Goal: Information Seeking & Learning: Learn about a topic

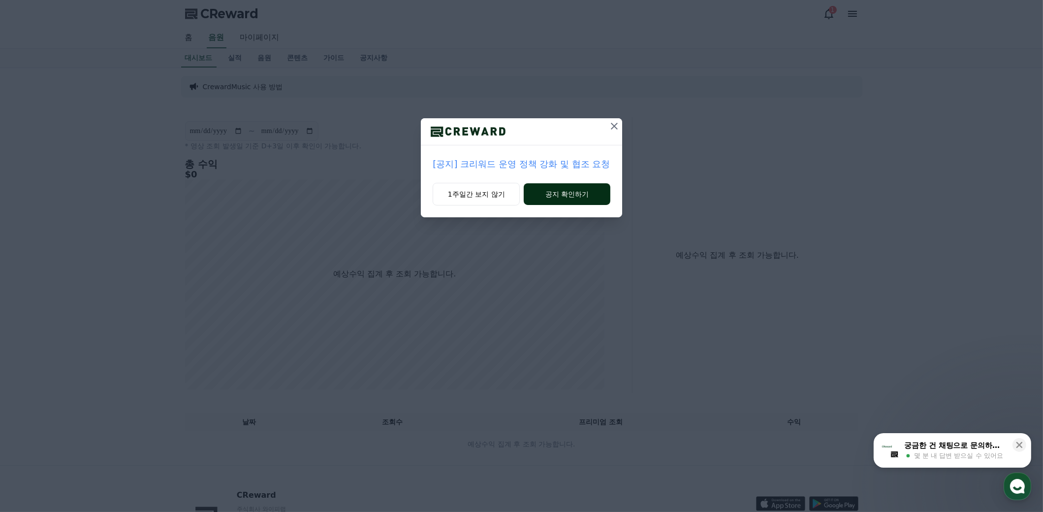
click at [581, 194] on button "공지 확인하기" at bounding box center [567, 194] width 86 height 22
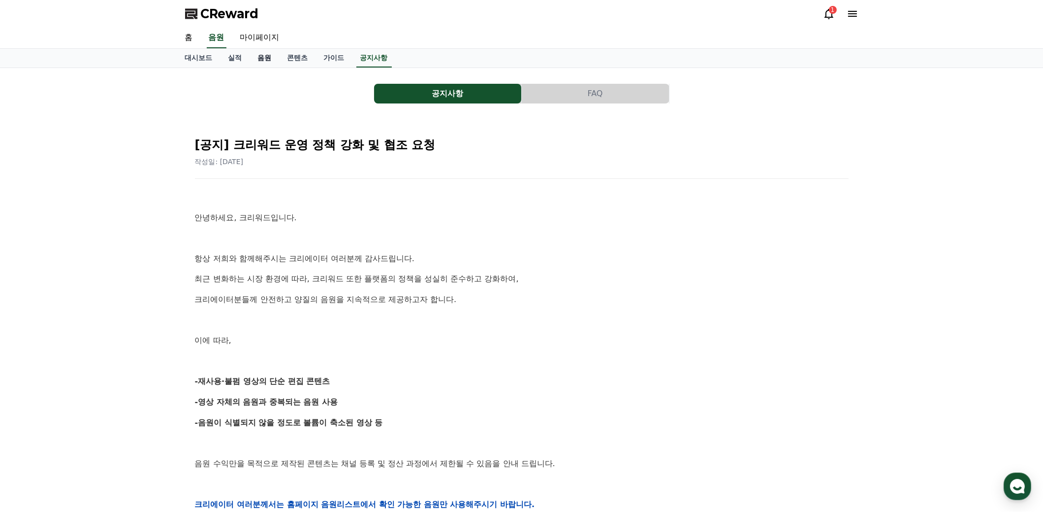
click at [266, 61] on link "음원" at bounding box center [265, 58] width 30 height 19
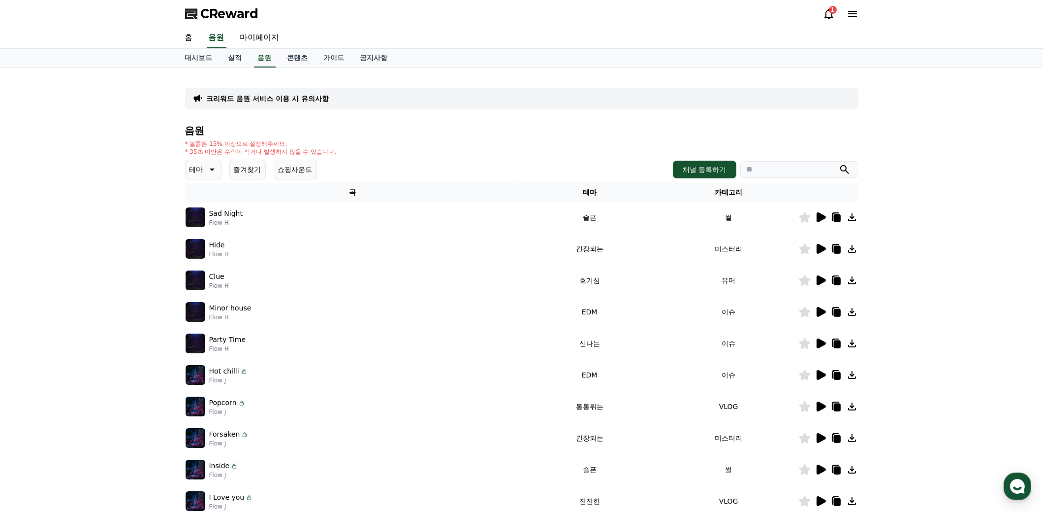
click at [212, 169] on icon at bounding box center [212, 169] width 5 height 2
click at [207, 247] on button "호기심" at bounding box center [201, 247] width 29 height 22
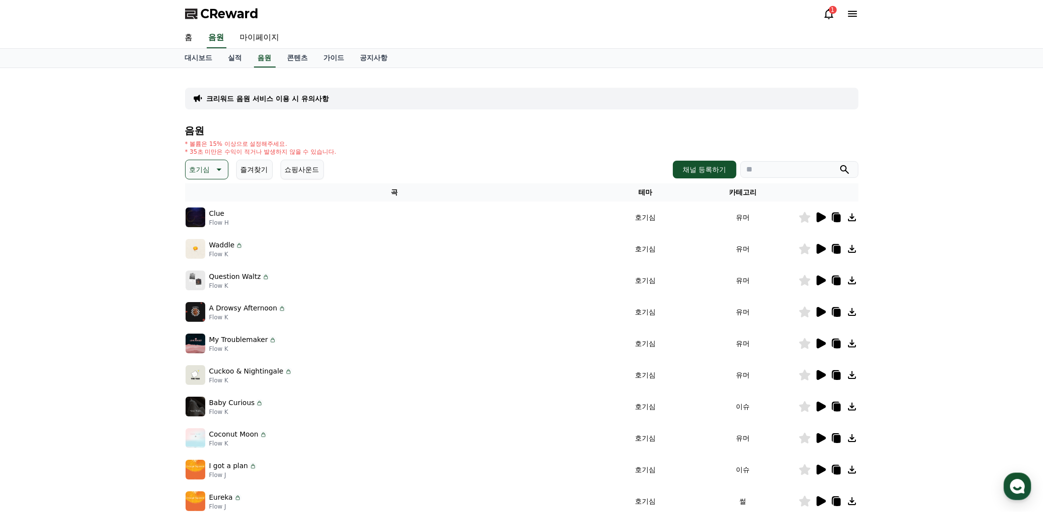
click at [820, 214] on icon at bounding box center [821, 217] width 9 height 10
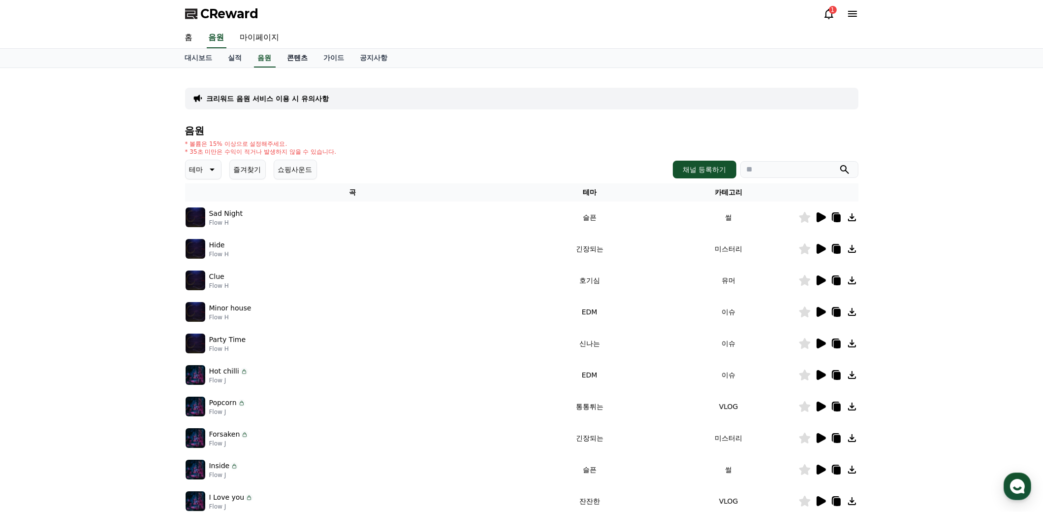
click at [302, 58] on link "콘텐츠" at bounding box center [298, 58] width 36 height 19
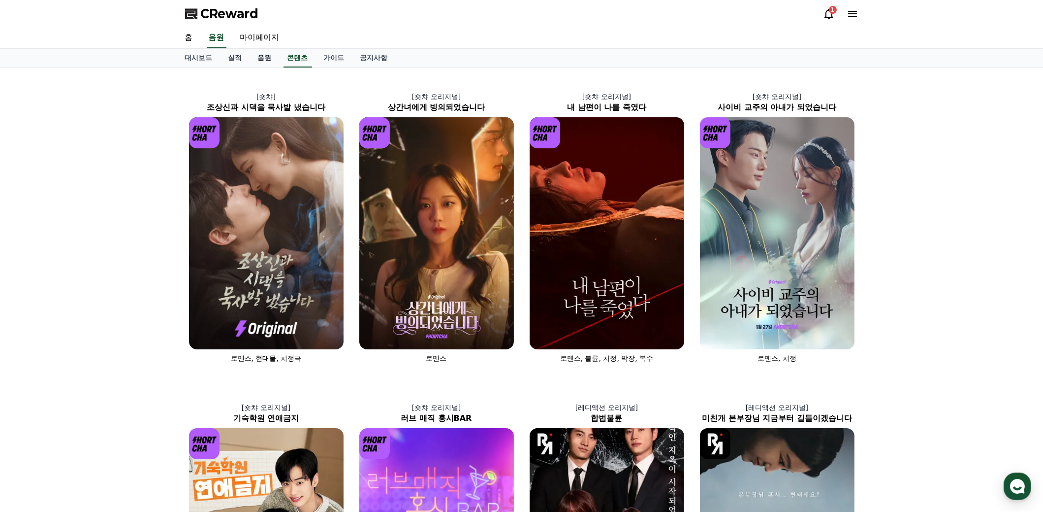
click at [261, 61] on link "음원" at bounding box center [265, 58] width 30 height 19
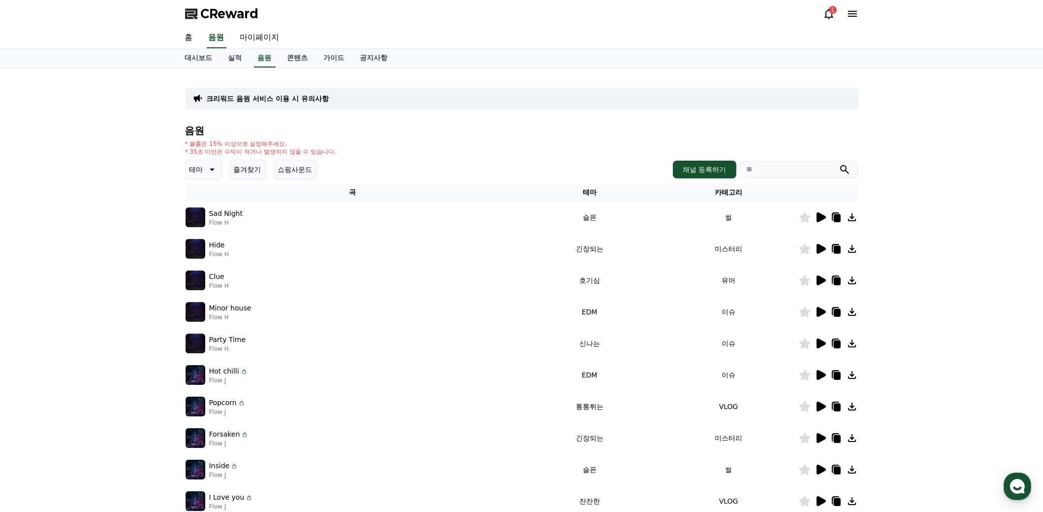
click at [209, 168] on icon at bounding box center [211, 169] width 12 height 12
click at [196, 194] on button "전체" at bounding box center [198, 196] width 22 height 22
click at [191, 218] on img at bounding box center [196, 217] width 20 height 20
click at [822, 216] on icon at bounding box center [821, 217] width 9 height 10
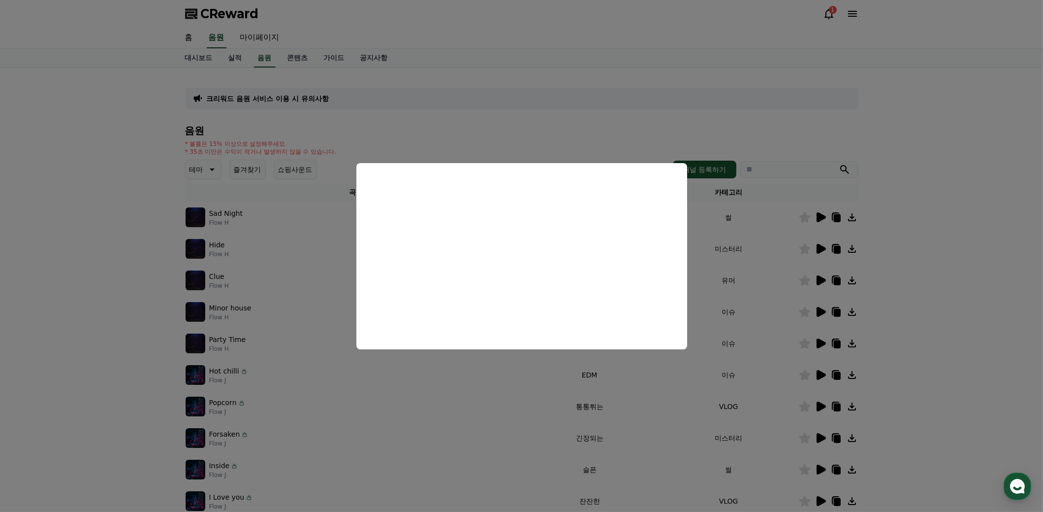
click at [476, 402] on button "close modal" at bounding box center [521, 256] width 1043 height 512
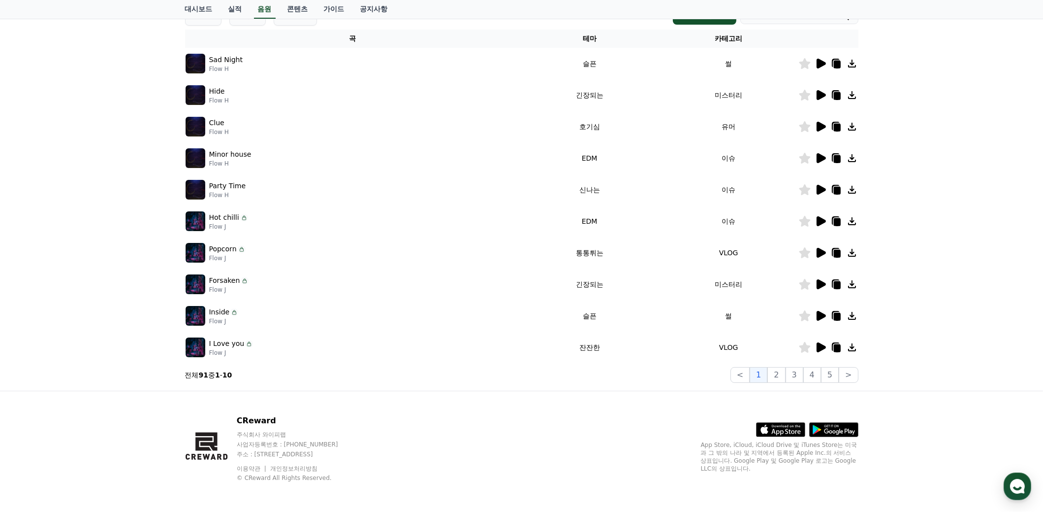
scroll to position [154, 0]
click at [822, 315] on icon at bounding box center [821, 315] width 9 height 10
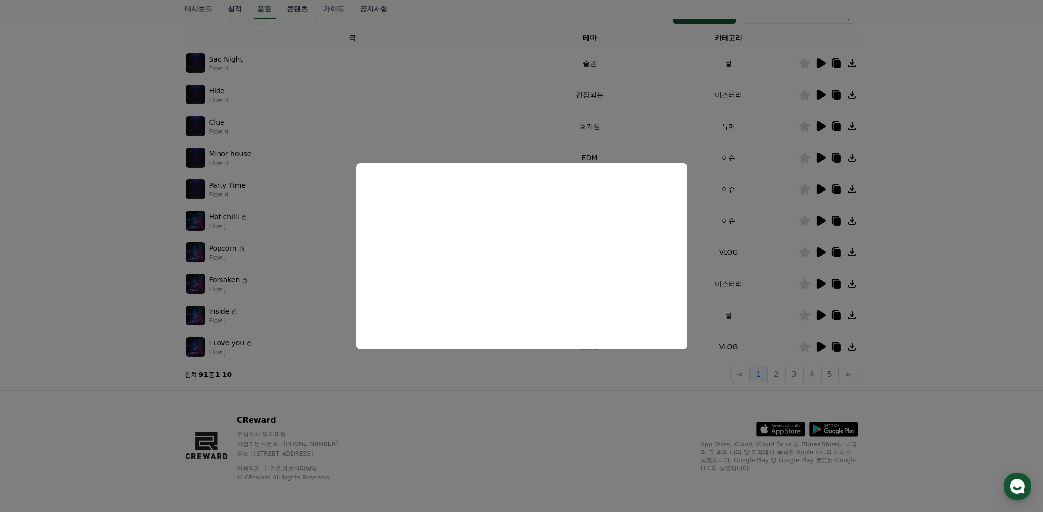
click at [573, 407] on button "close modal" at bounding box center [521, 256] width 1043 height 512
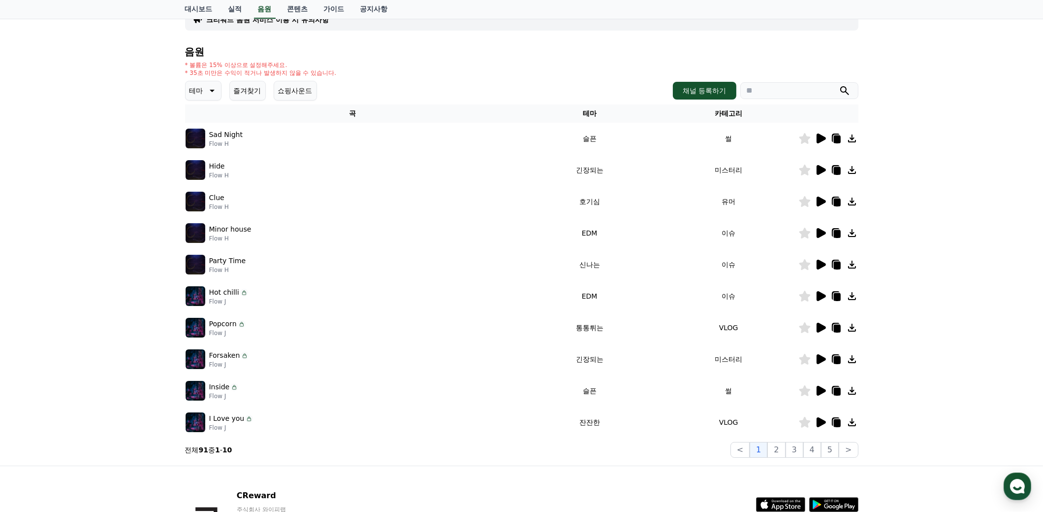
scroll to position [56, 0]
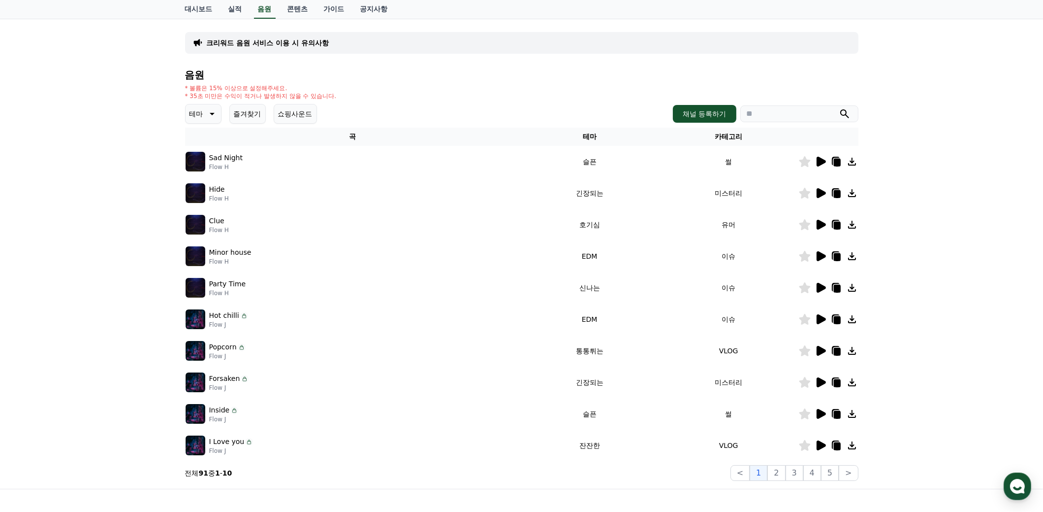
click at [823, 443] on icon at bounding box center [821, 445] width 9 height 10
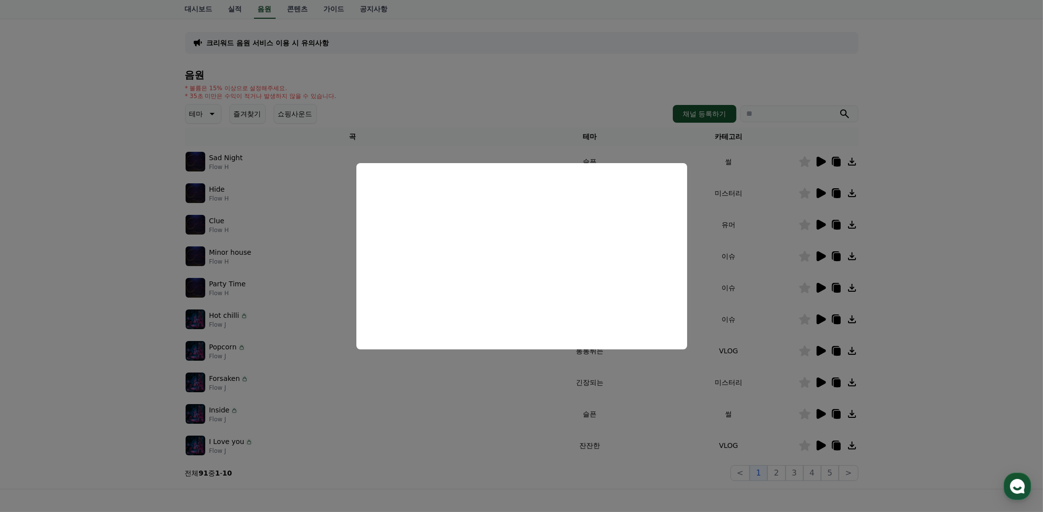
drag, startPoint x: 665, startPoint y: 445, endPoint x: 652, endPoint y: 441, distance: 12.8
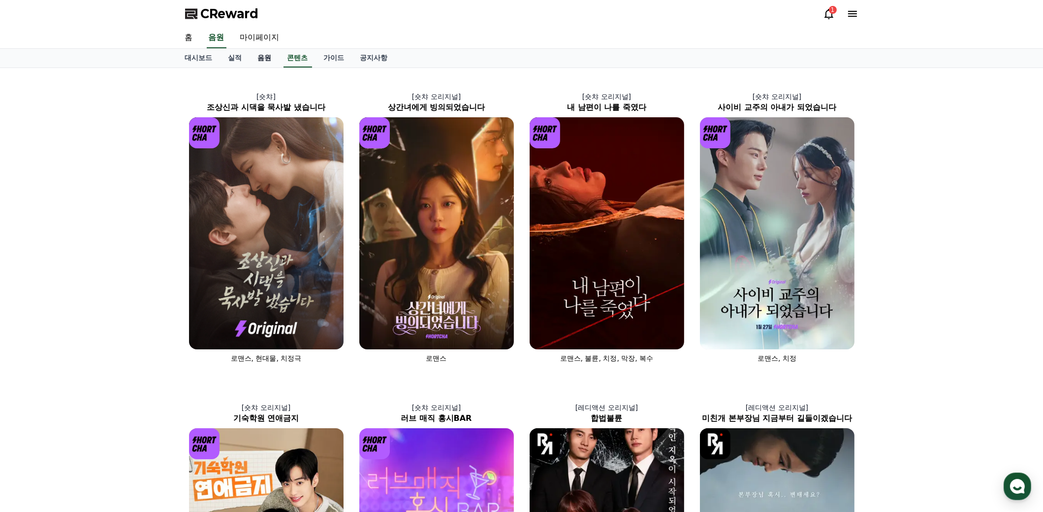
click at [269, 59] on link "음원" at bounding box center [265, 58] width 30 height 19
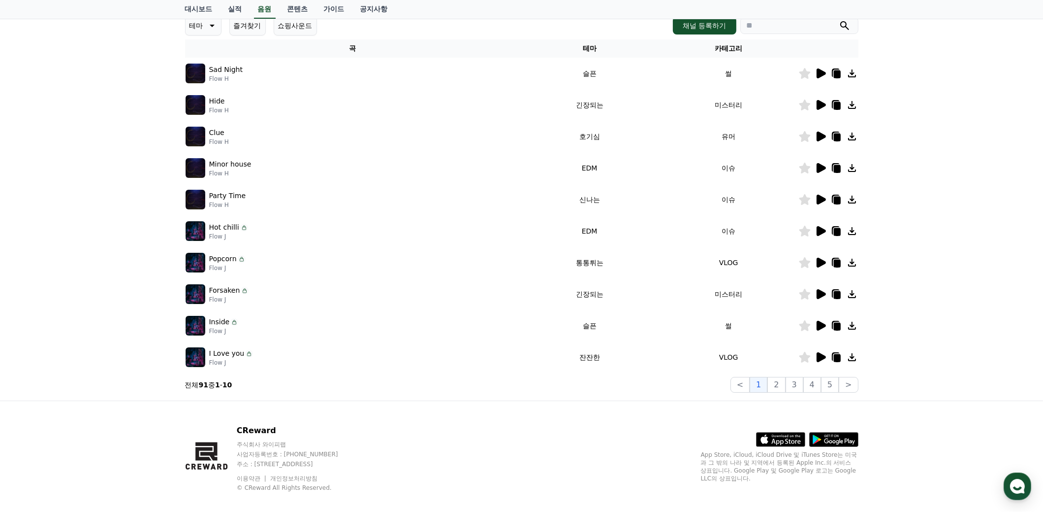
scroll to position [154, 0]
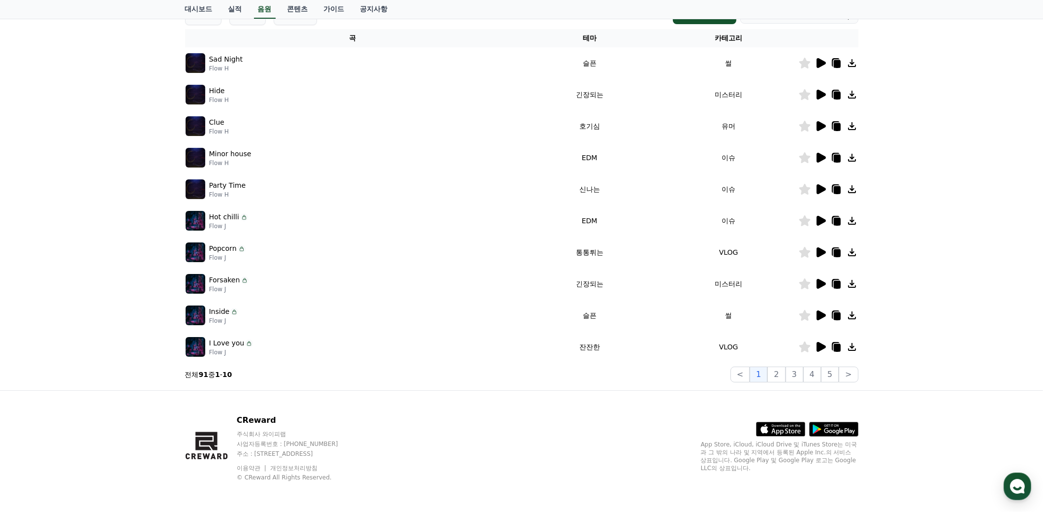
click at [805, 347] on icon at bounding box center [804, 346] width 11 height 11
click at [838, 345] on icon at bounding box center [837, 348] width 7 height 8
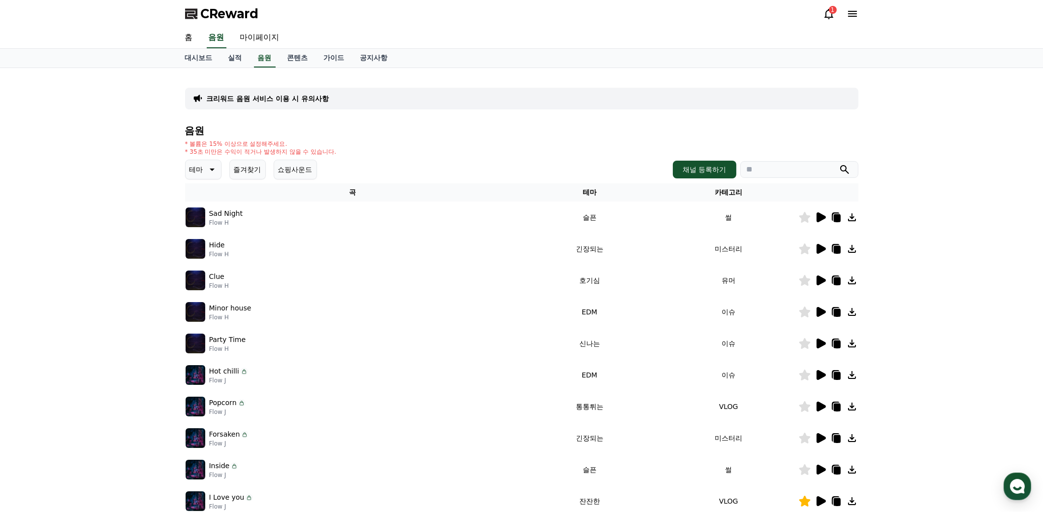
scroll to position [0, 0]
click at [820, 249] on icon at bounding box center [821, 249] width 9 height 10
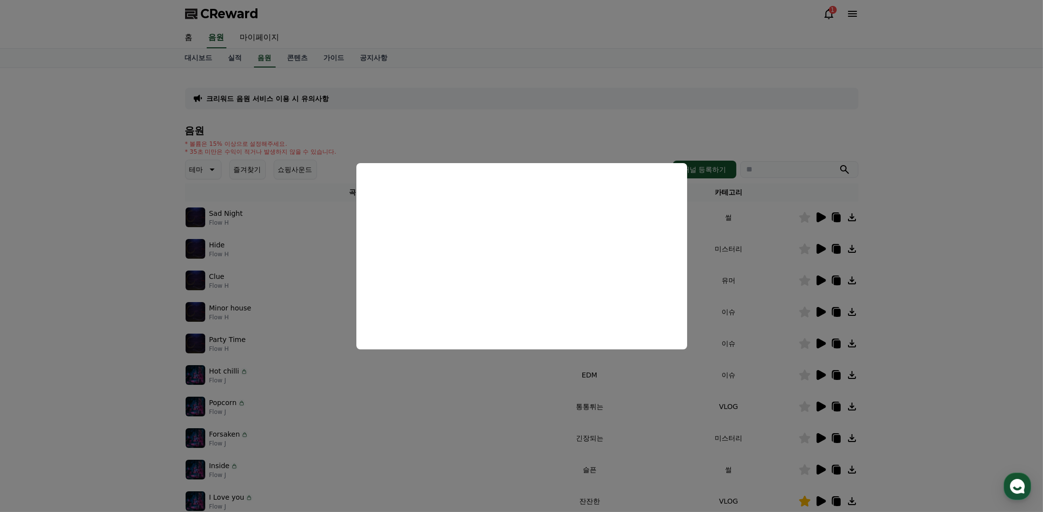
click at [487, 451] on button "close modal" at bounding box center [521, 256] width 1043 height 512
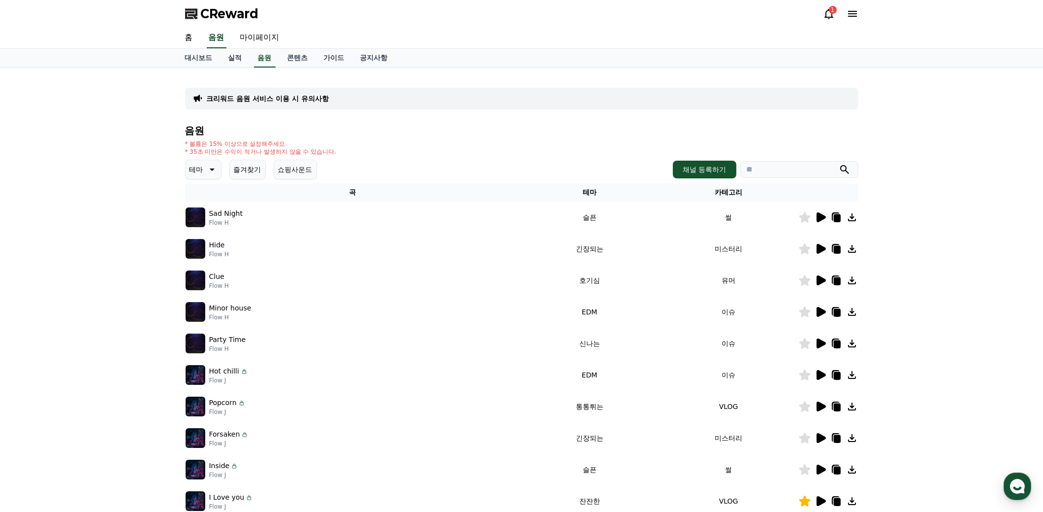
click at [818, 275] on icon at bounding box center [821, 280] width 9 height 10
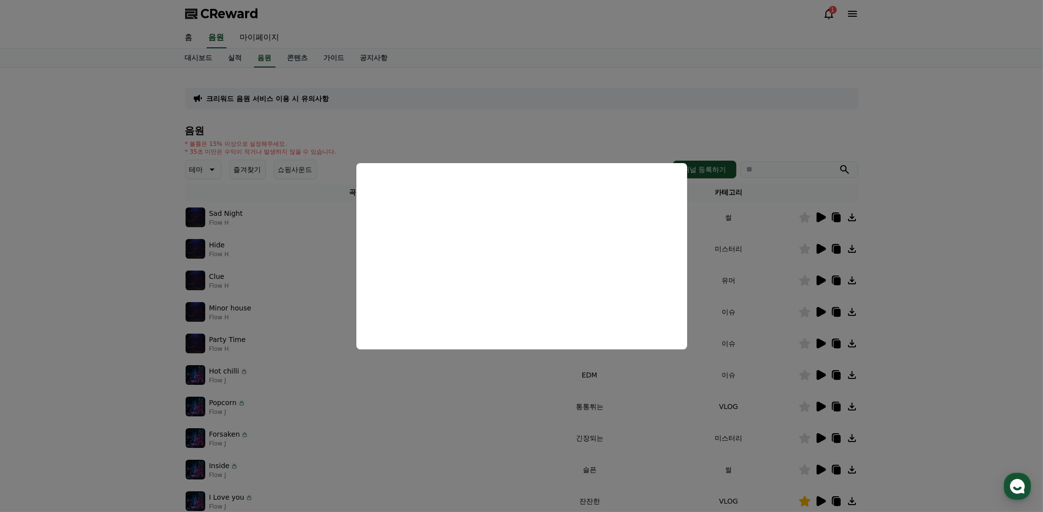
click at [820, 306] on button "close modal" at bounding box center [521, 256] width 1043 height 512
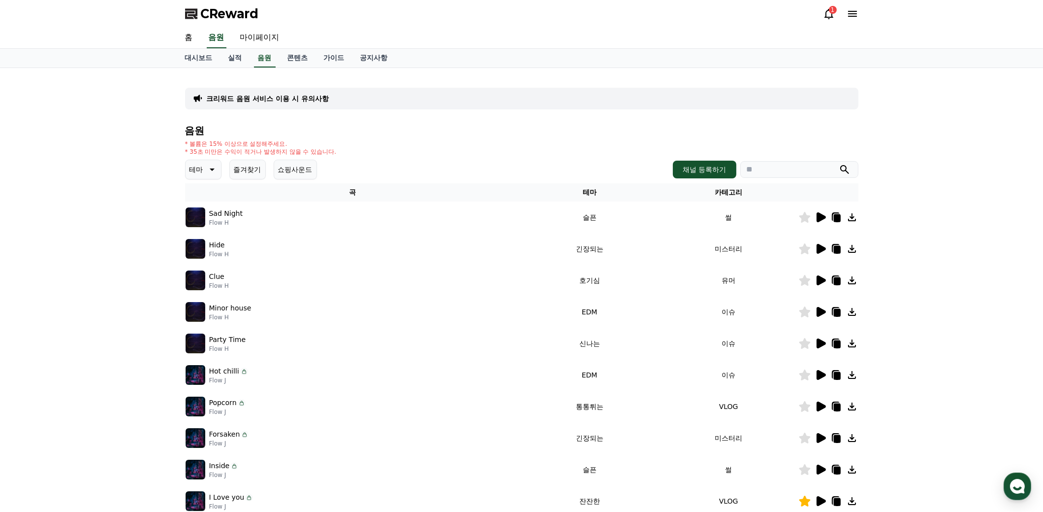
click at [820, 310] on icon at bounding box center [821, 312] width 9 height 10
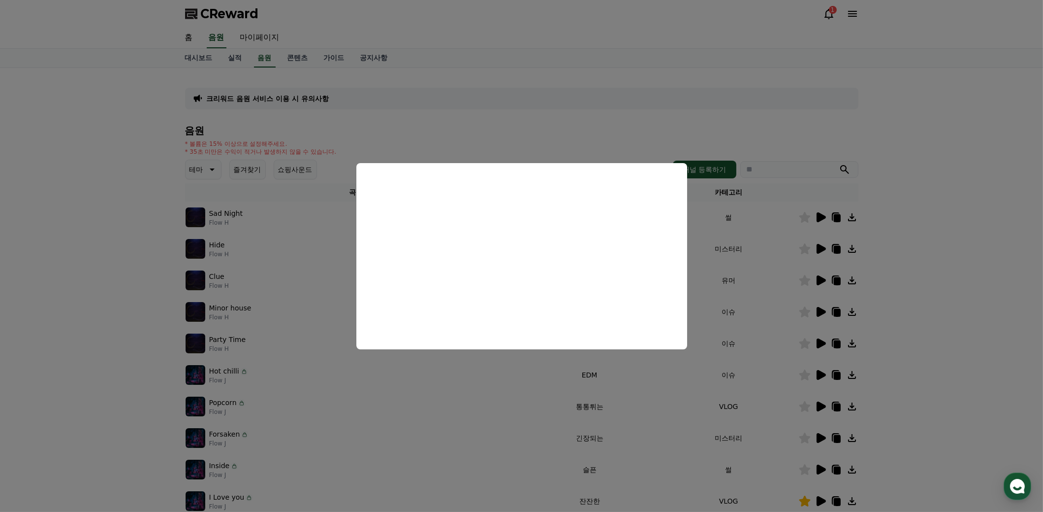
click at [756, 298] on button "close modal" at bounding box center [521, 256] width 1043 height 512
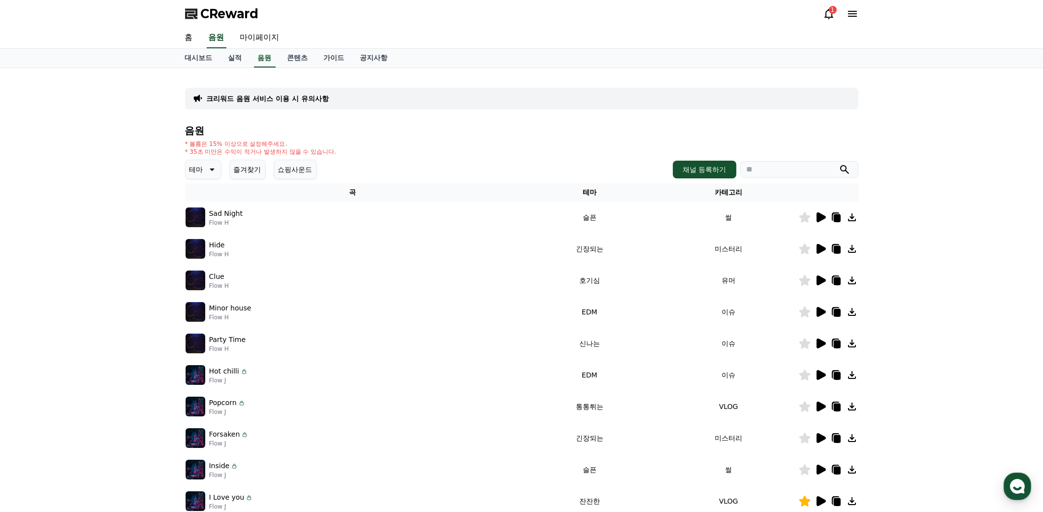
click at [818, 343] on icon at bounding box center [821, 343] width 9 height 10
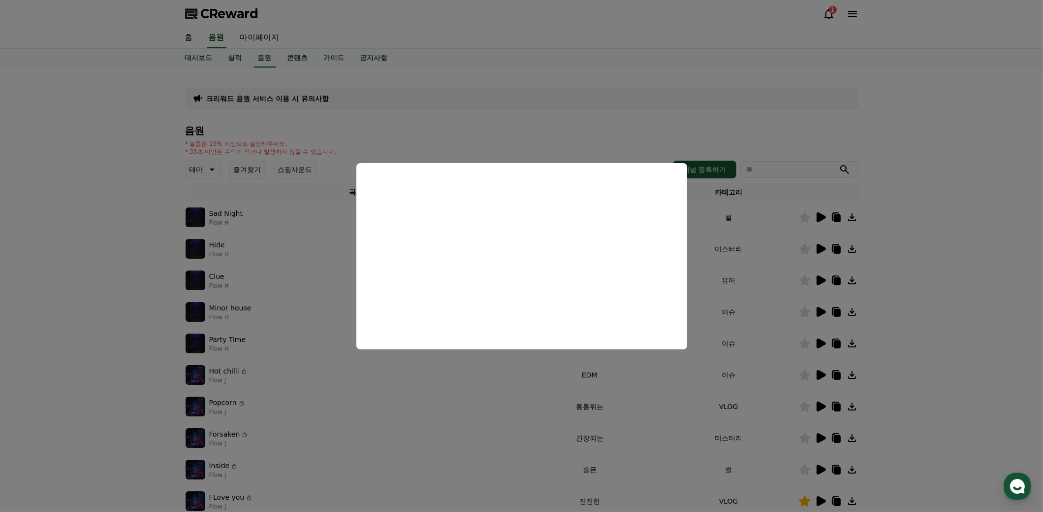
click at [502, 395] on button "close modal" at bounding box center [521, 256] width 1043 height 512
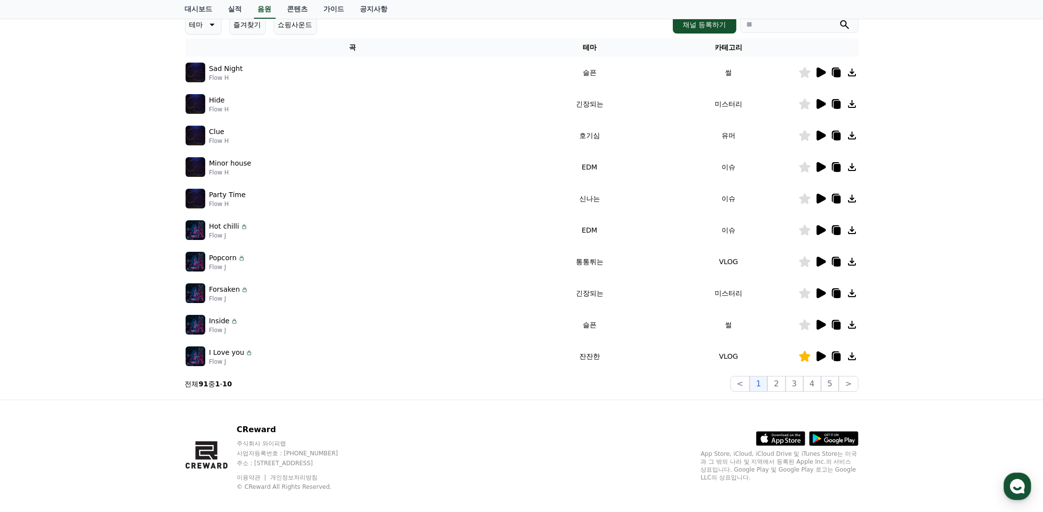
scroll to position [148, 0]
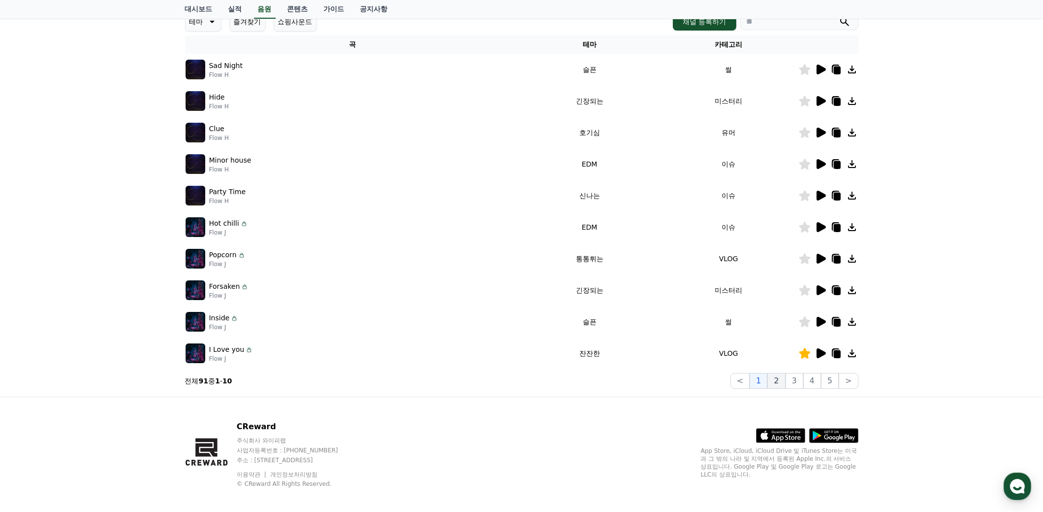
click at [780, 381] on button "2" at bounding box center [777, 381] width 18 height 16
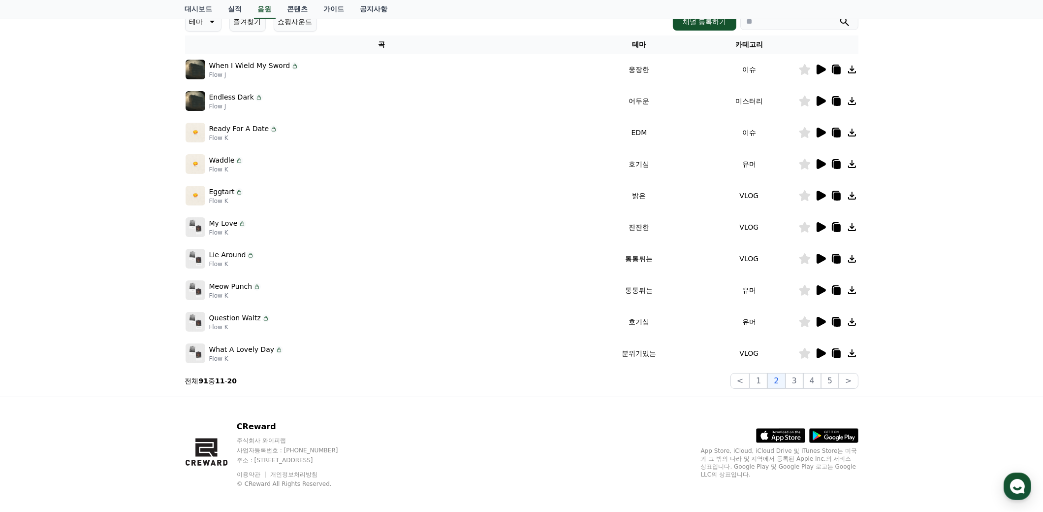
click at [817, 352] on icon at bounding box center [821, 353] width 9 height 10
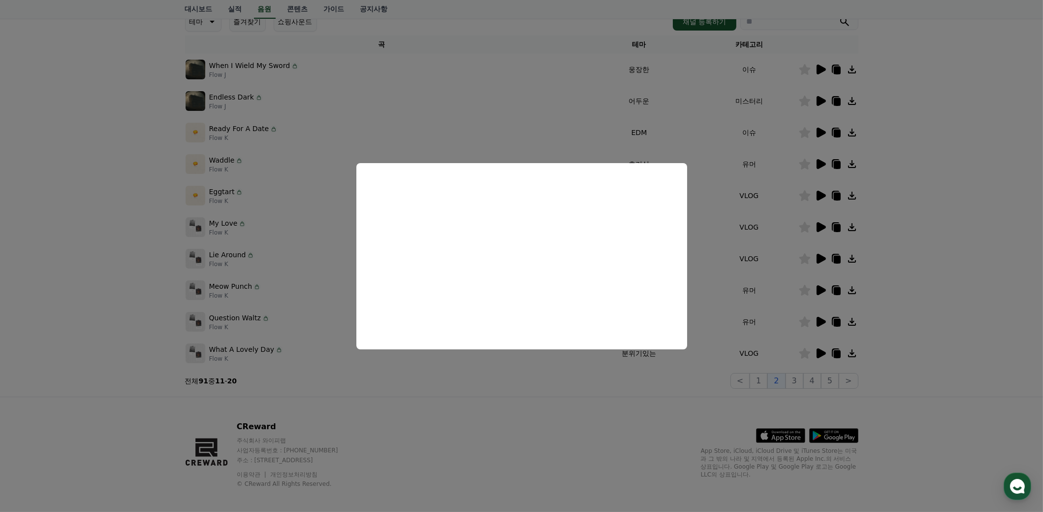
click at [576, 418] on button "close modal" at bounding box center [521, 256] width 1043 height 512
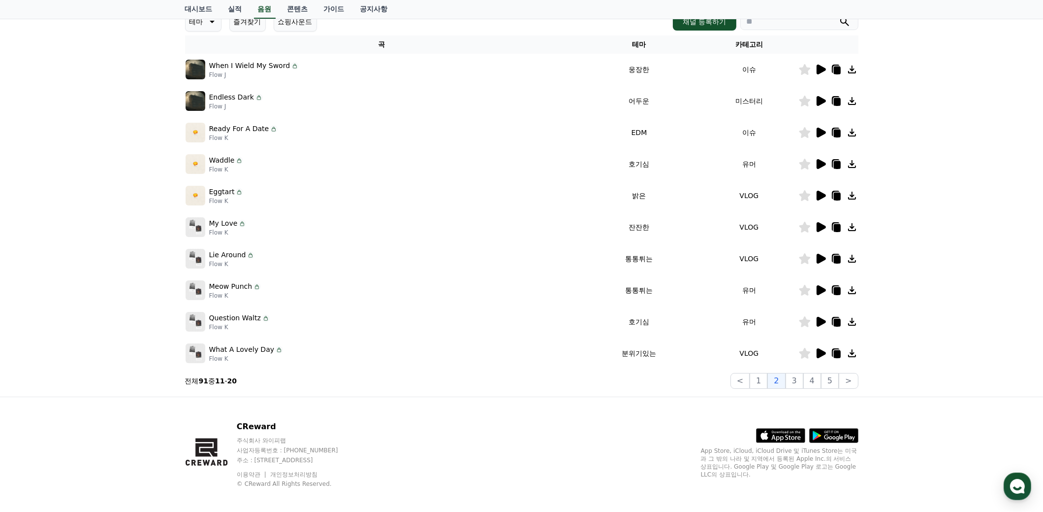
click at [821, 194] on icon at bounding box center [821, 196] width 9 height 10
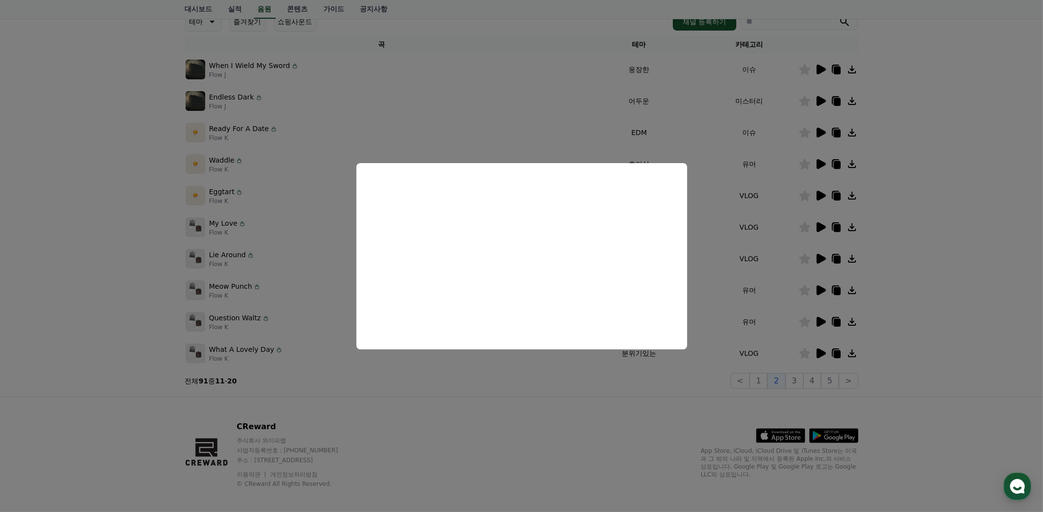
click at [583, 392] on button "close modal" at bounding box center [521, 256] width 1043 height 512
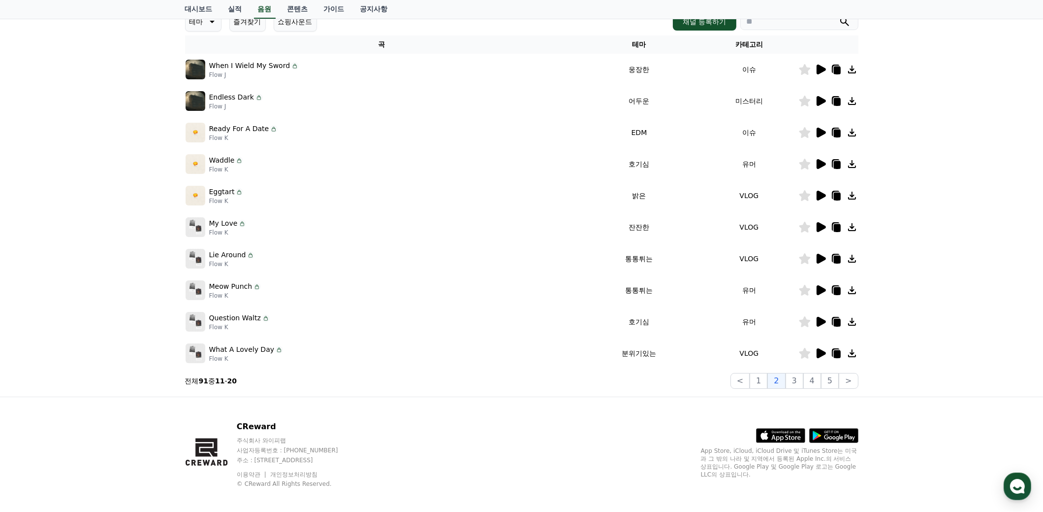
click at [803, 193] on icon at bounding box center [804, 195] width 11 height 11
click at [818, 228] on icon at bounding box center [821, 227] width 9 height 10
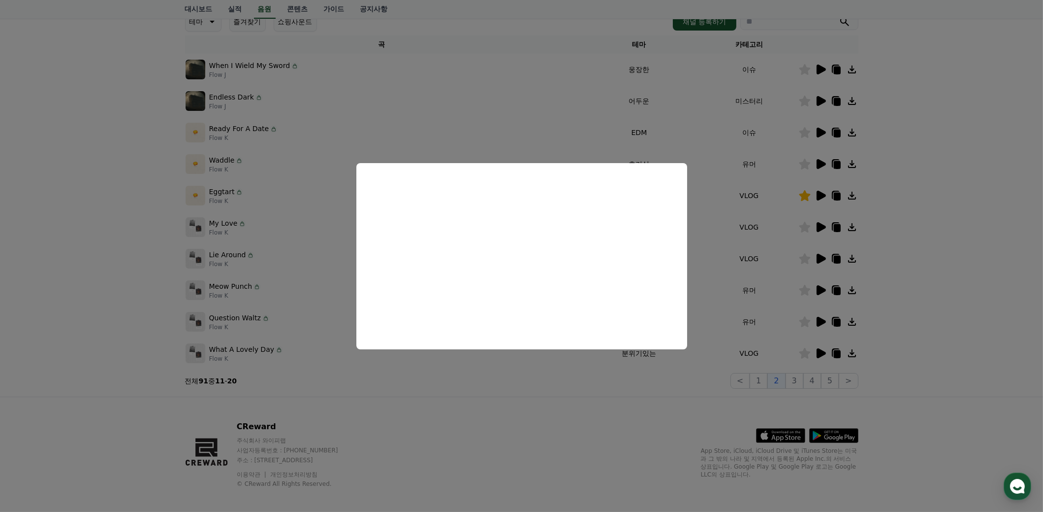
click at [551, 407] on button "close modal" at bounding box center [521, 256] width 1043 height 512
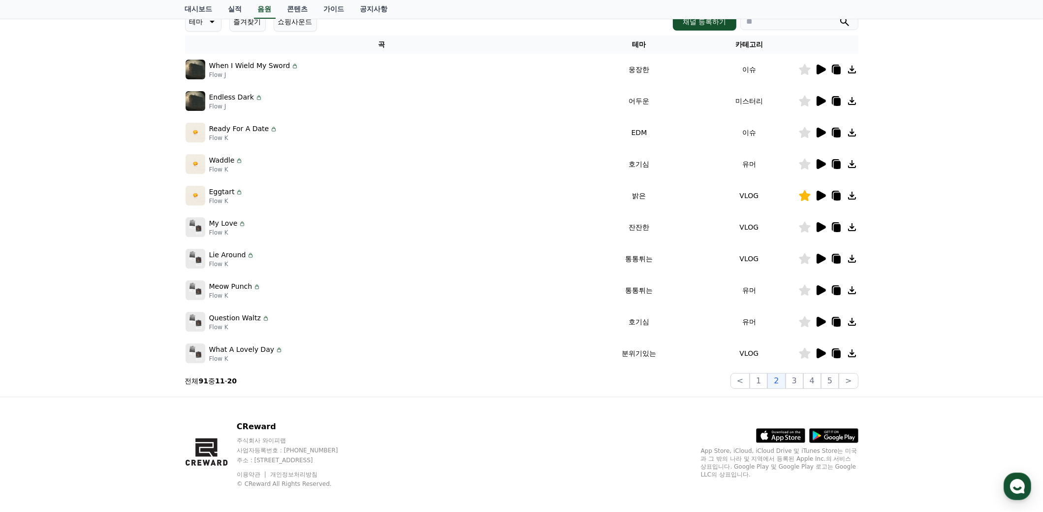
click at [803, 231] on icon at bounding box center [804, 227] width 11 height 11
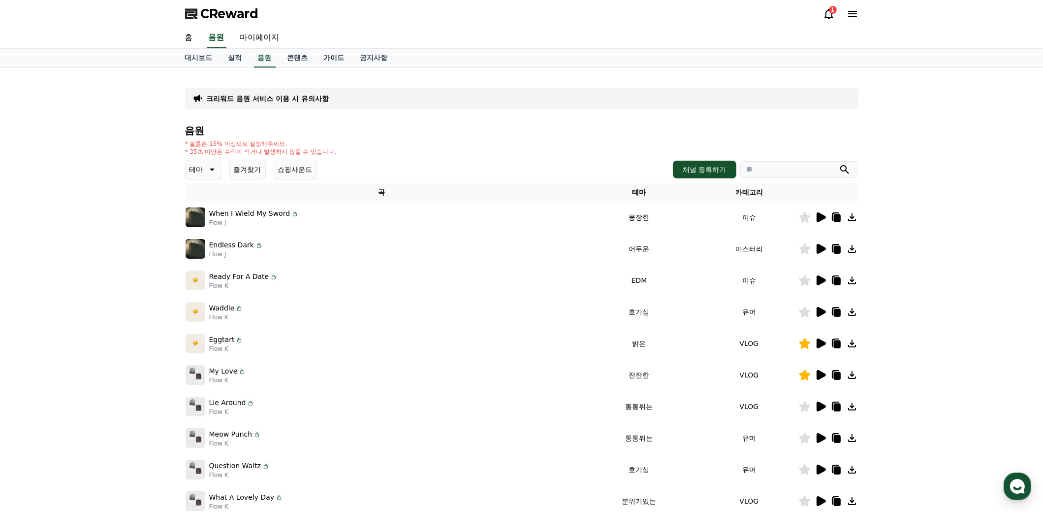
click at [338, 59] on link "가이드" at bounding box center [334, 58] width 36 height 19
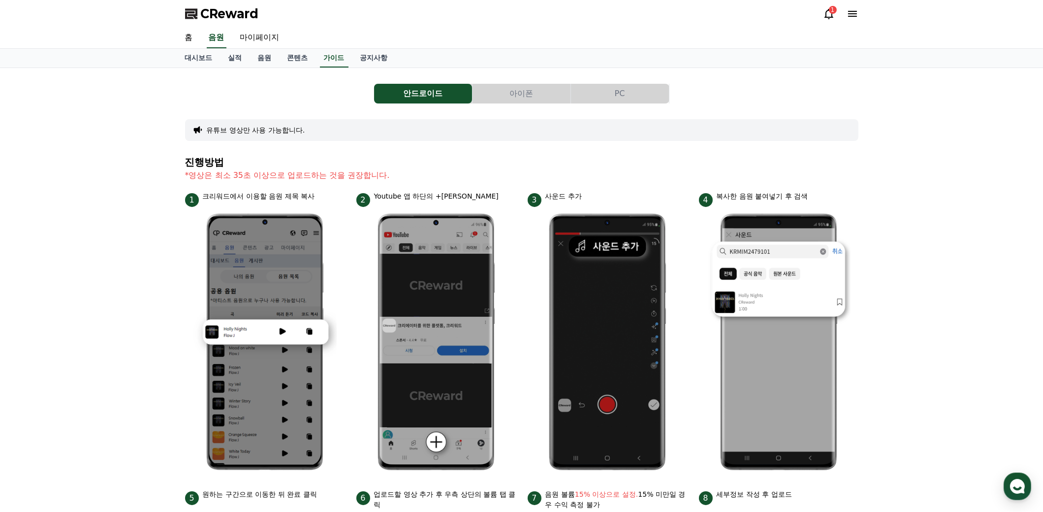
click at [526, 91] on button "아이폰" at bounding box center [522, 94] width 98 height 20
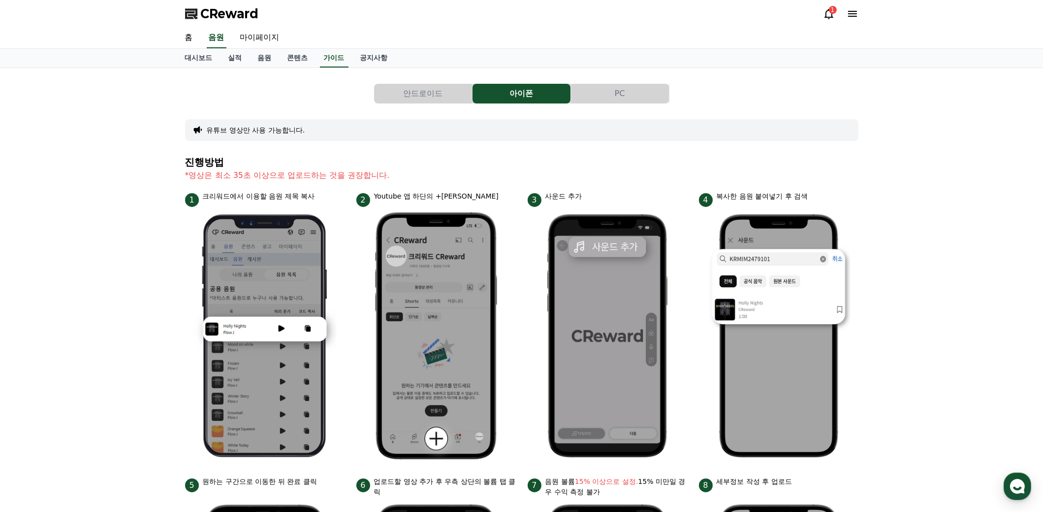
click at [620, 91] on button "PC" at bounding box center [620, 94] width 98 height 20
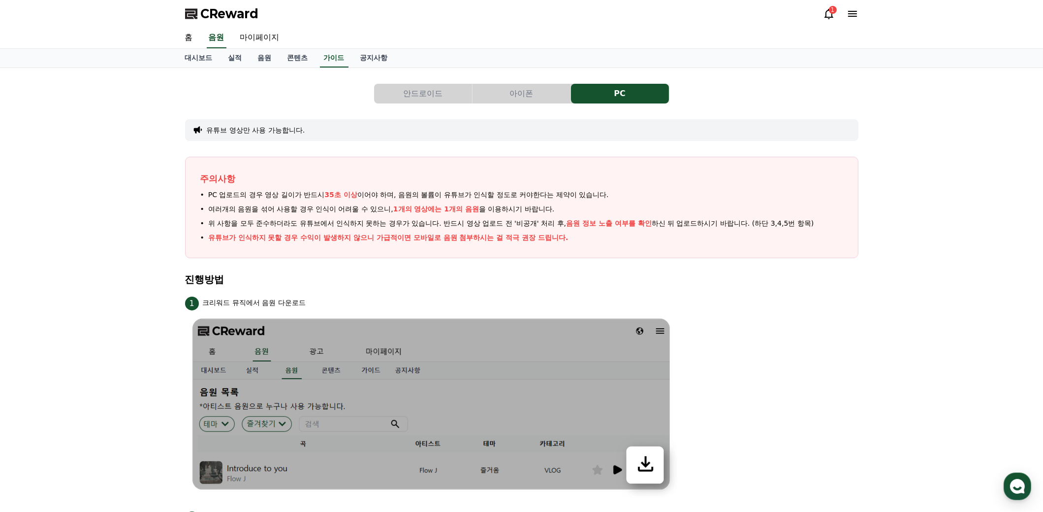
click at [533, 95] on button "아이폰" at bounding box center [522, 94] width 98 height 20
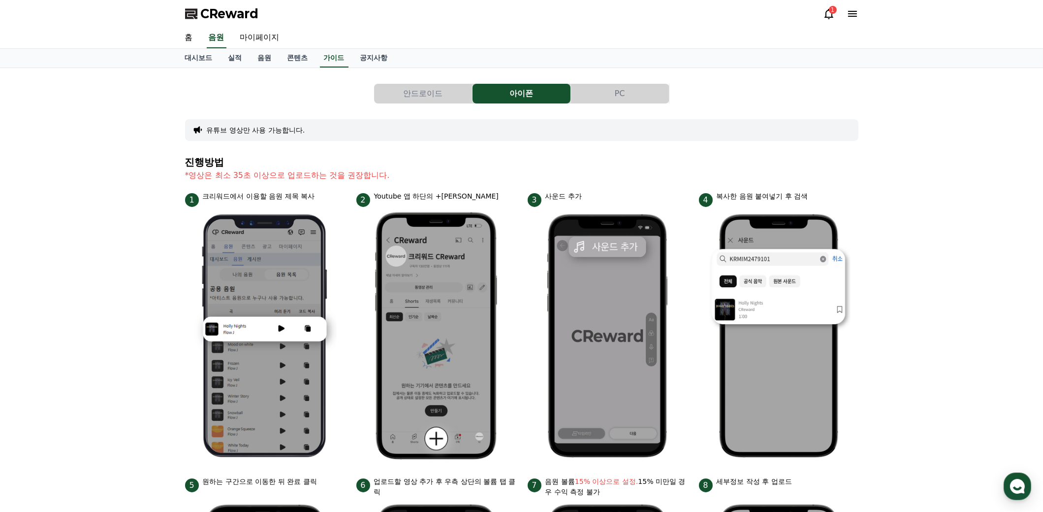
click at [644, 96] on button "PC" at bounding box center [620, 94] width 98 height 20
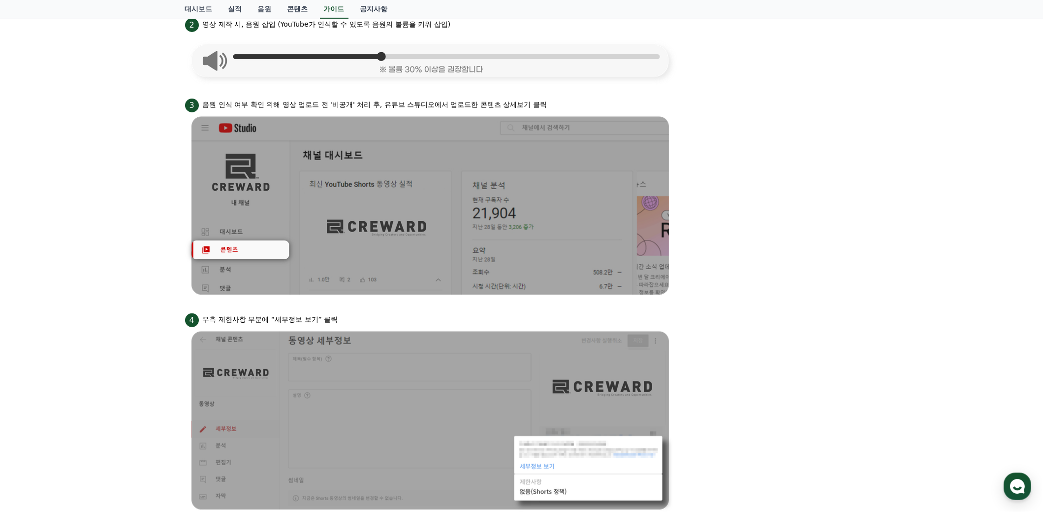
scroll to position [445, 0]
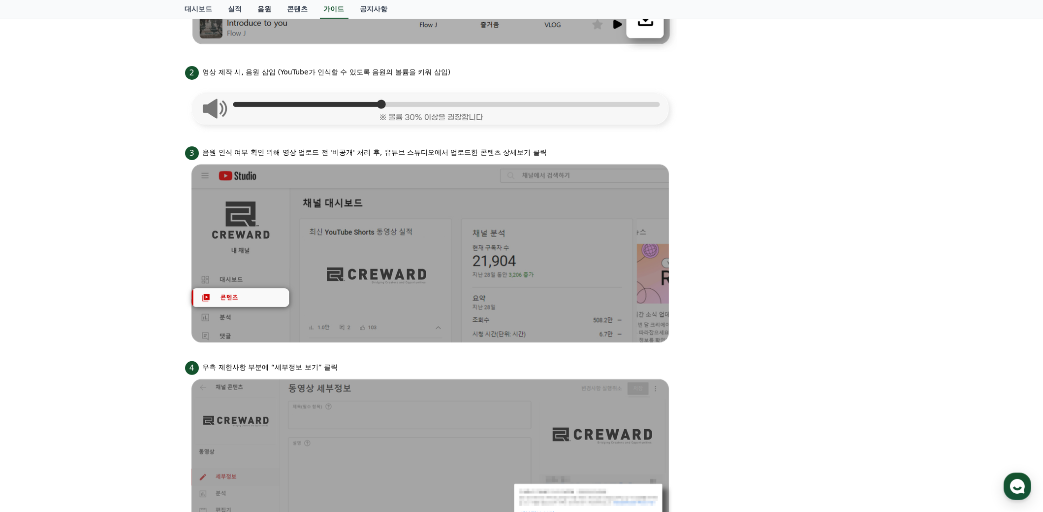
click at [266, 7] on link "음원" at bounding box center [265, 9] width 30 height 19
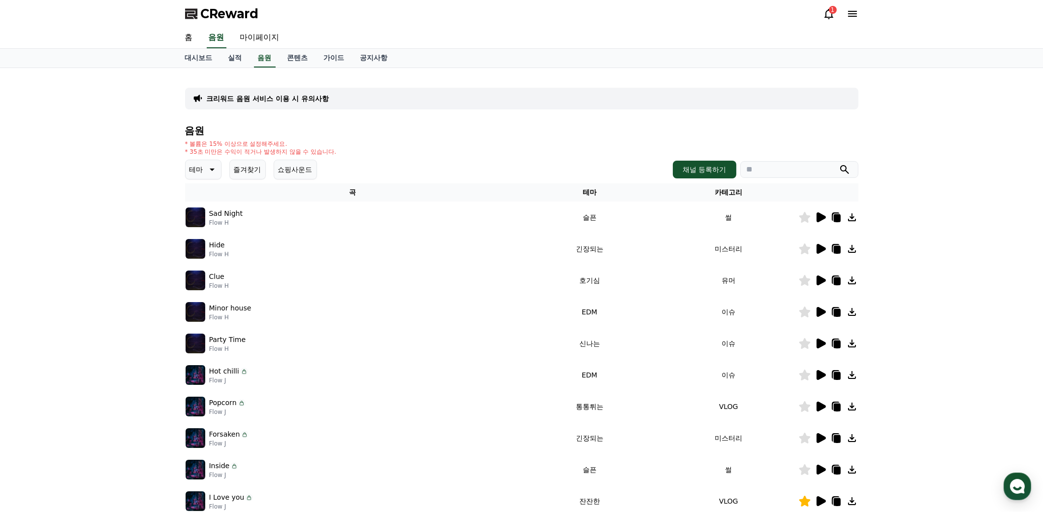
click at [775, 164] on input "search" at bounding box center [799, 169] width 118 height 17
type input "*"
click at [839, 163] on button "submit" at bounding box center [845, 169] width 12 height 12
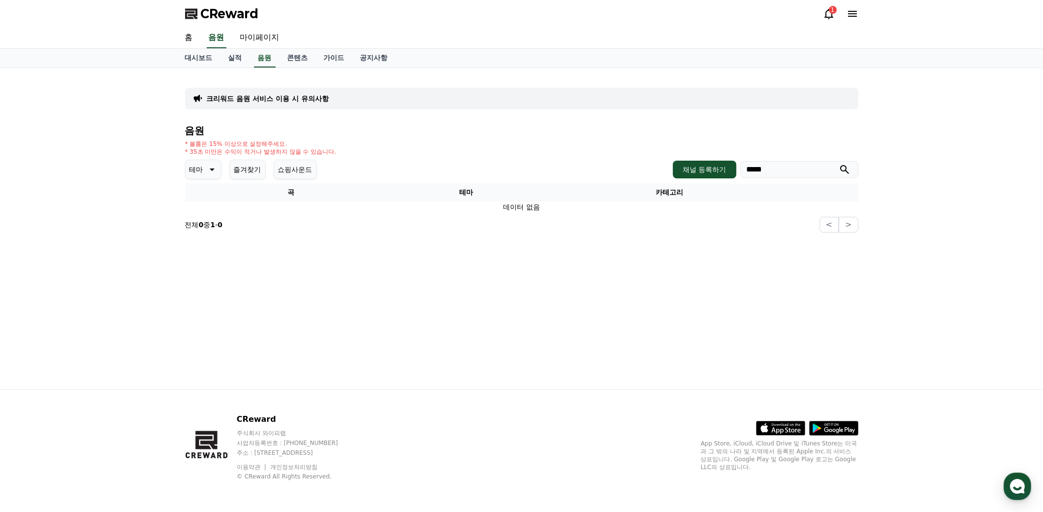
click at [775, 164] on input "*****" at bounding box center [799, 169] width 118 height 17
type input "*"
type input "***"
click at [839, 163] on button "submit" at bounding box center [845, 169] width 12 height 12
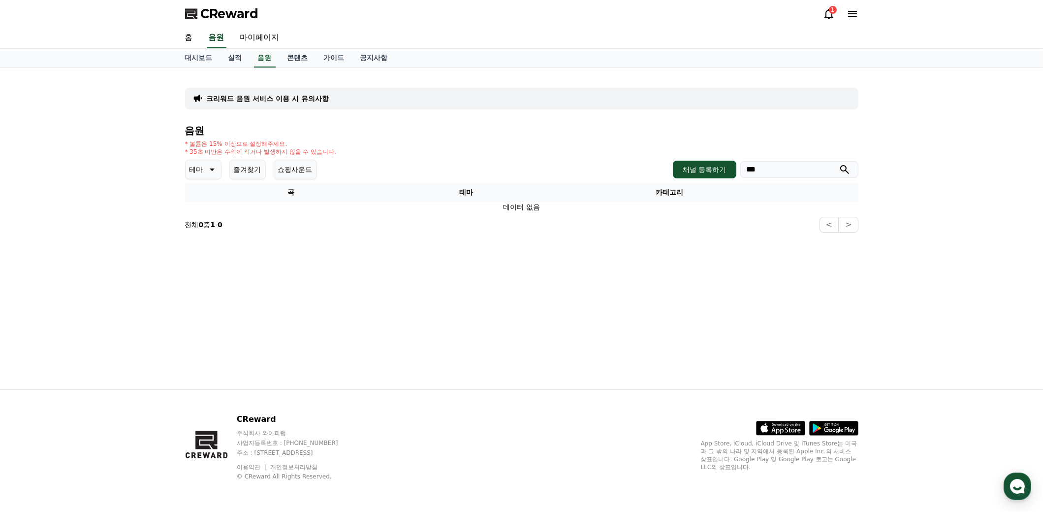
click at [847, 170] on icon "submit" at bounding box center [845, 169] width 12 height 12
drag, startPoint x: 706, startPoint y: 317, endPoint x: 699, endPoint y: 313, distance: 7.7
click at [211, 164] on icon at bounding box center [211, 169] width 12 height 12
click at [202, 248] on button "신나는" at bounding box center [201, 251] width 29 height 22
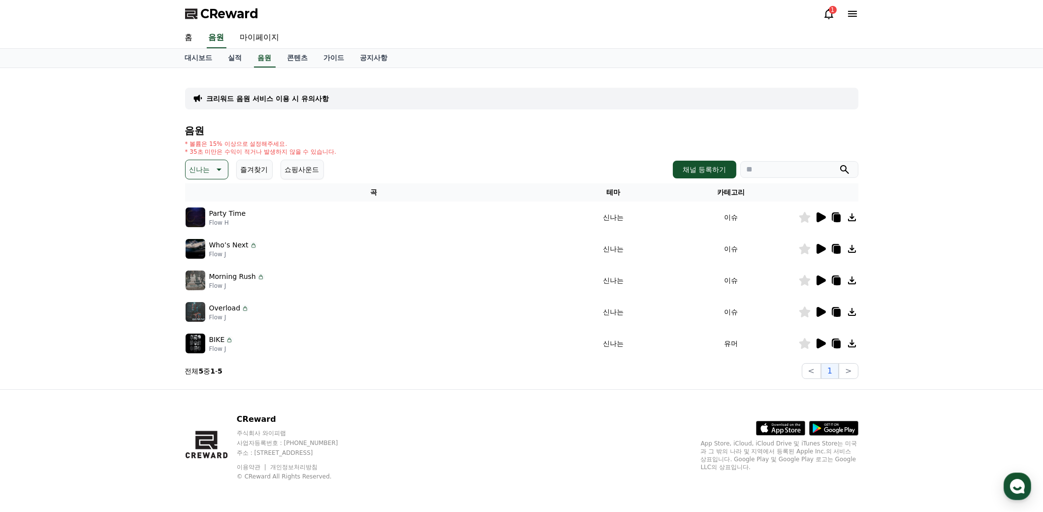
click at [819, 344] on icon at bounding box center [821, 343] width 9 height 10
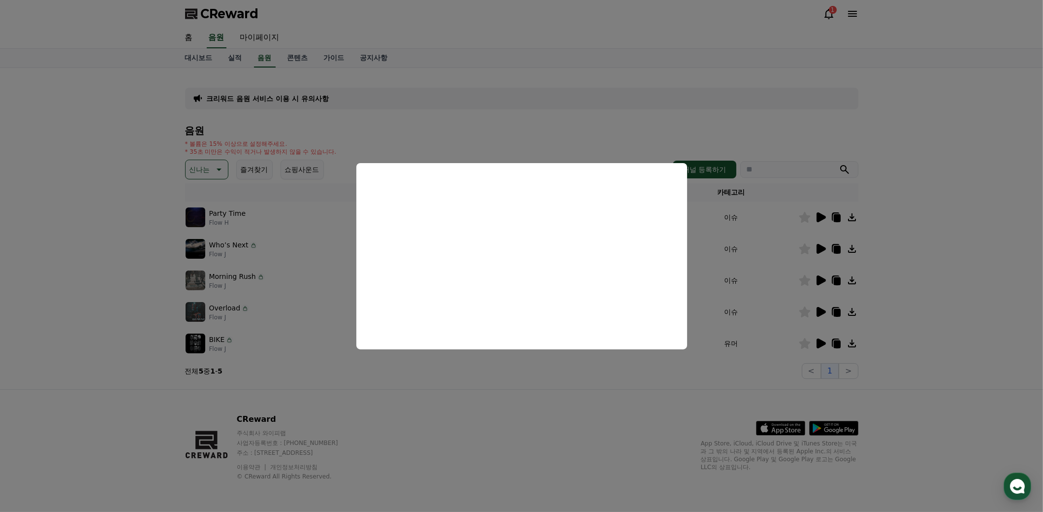
drag, startPoint x: 550, startPoint y: 399, endPoint x: 574, endPoint y: 391, distance: 24.4
click at [550, 399] on button "close modal" at bounding box center [521, 256] width 1043 height 512
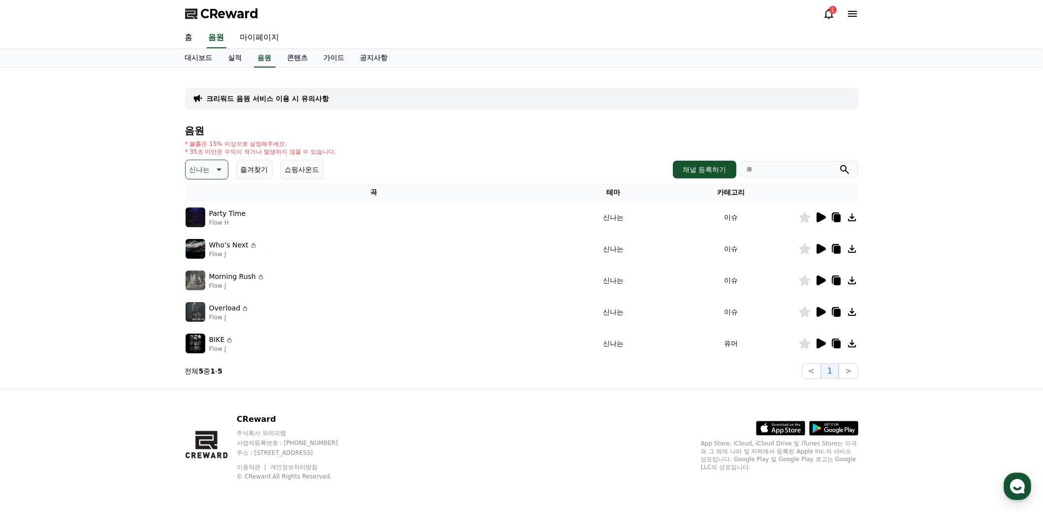
click at [822, 312] on icon at bounding box center [821, 312] width 9 height 10
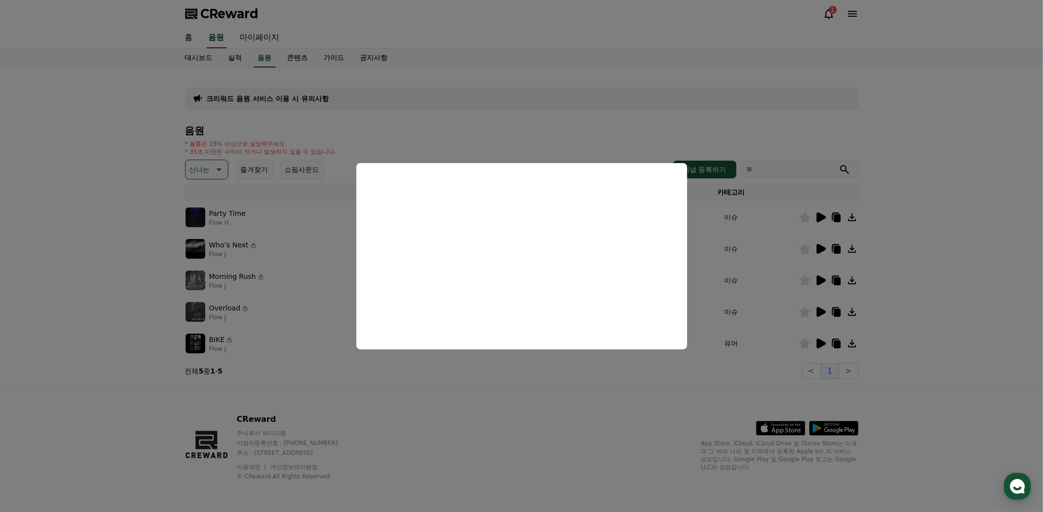
click at [579, 405] on button "close modal" at bounding box center [521, 256] width 1043 height 512
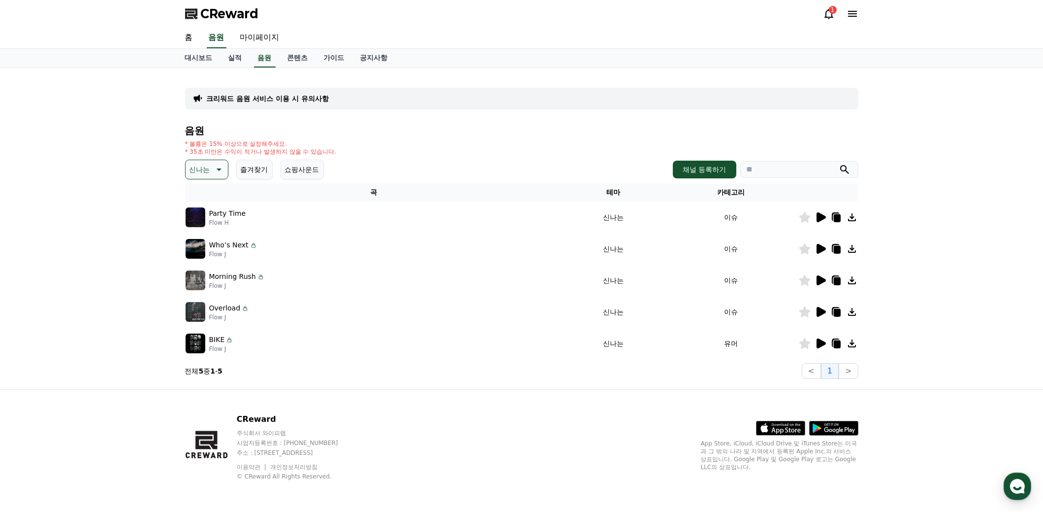
click at [820, 278] on icon at bounding box center [821, 280] width 9 height 10
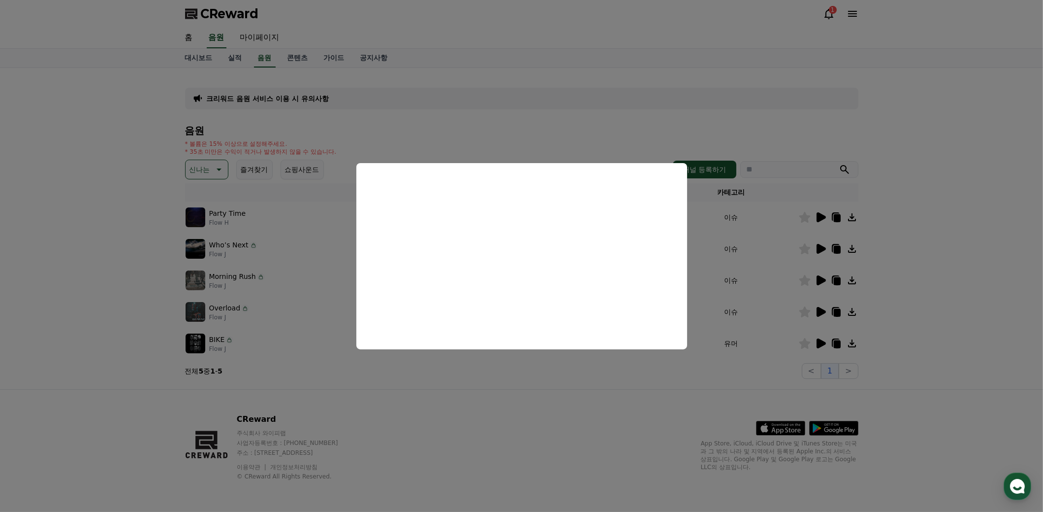
click at [546, 398] on button "close modal" at bounding box center [521, 256] width 1043 height 512
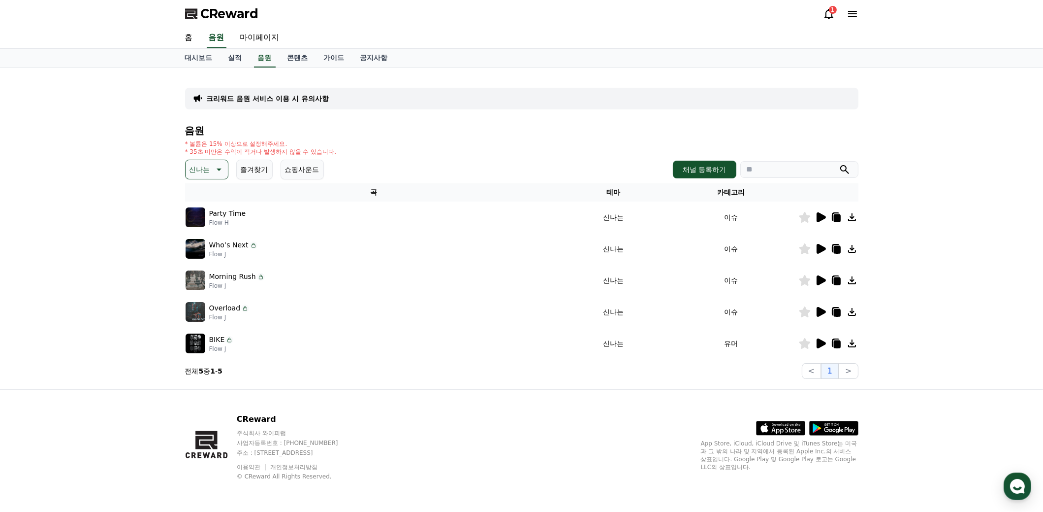
click at [820, 250] on icon at bounding box center [821, 249] width 9 height 10
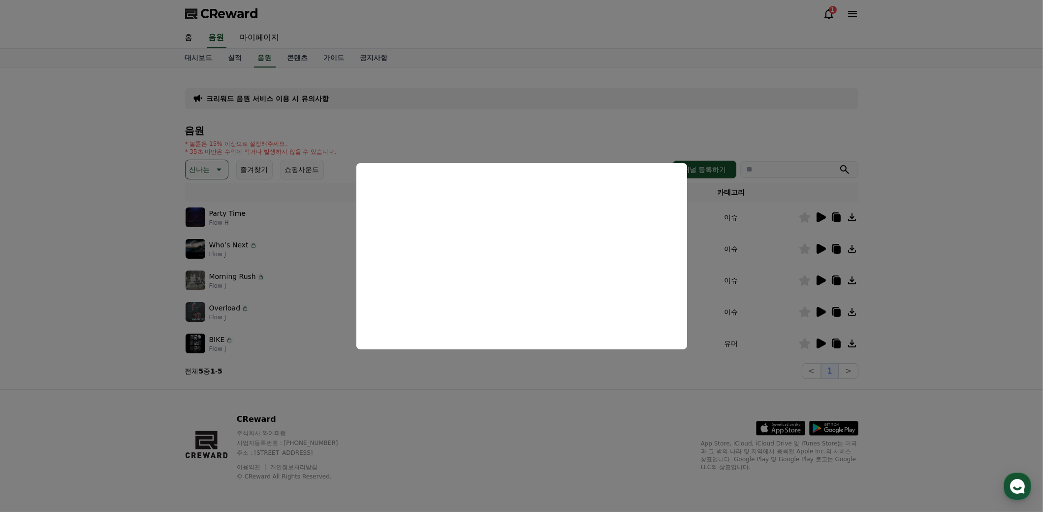
click at [519, 392] on button "close modal" at bounding box center [521, 256] width 1043 height 512
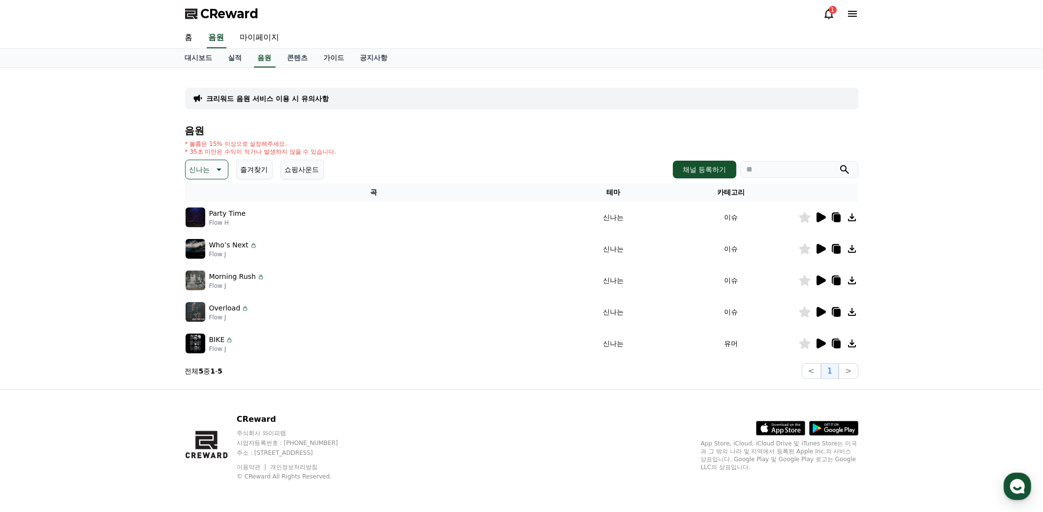
click at [824, 216] on icon at bounding box center [821, 217] width 9 height 10
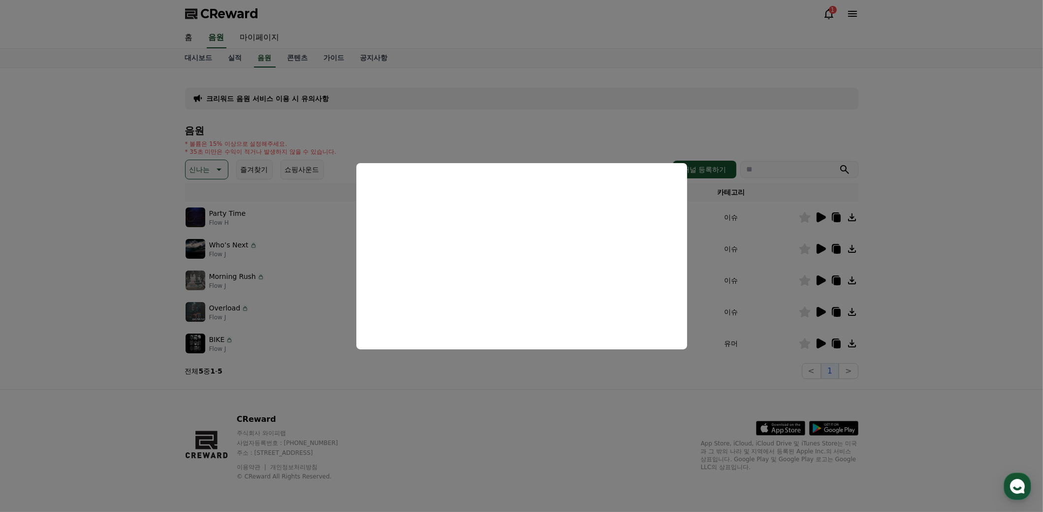
click at [543, 411] on button "close modal" at bounding box center [521, 256] width 1043 height 512
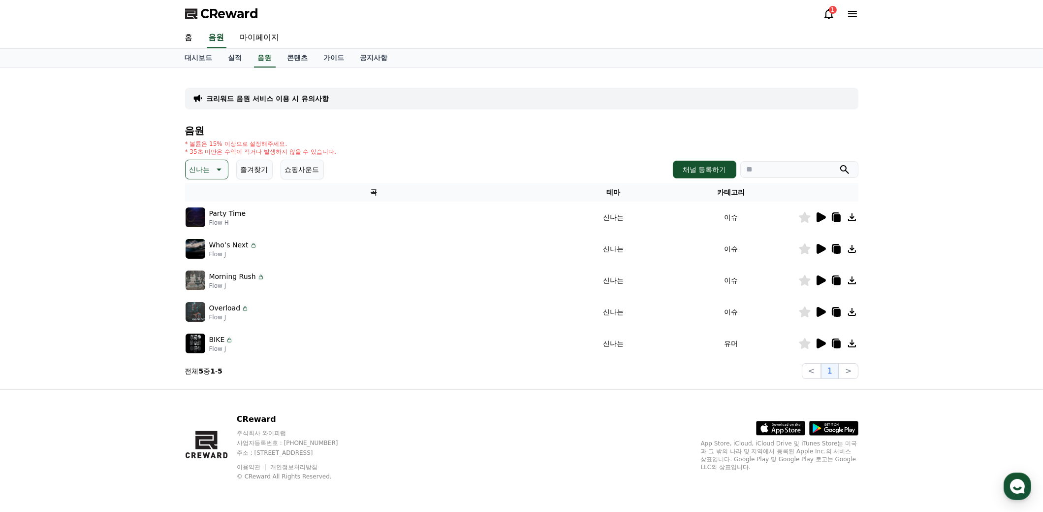
click at [217, 166] on icon at bounding box center [218, 169] width 12 height 12
click at [205, 244] on button "호기심" at bounding box center [201, 247] width 29 height 22
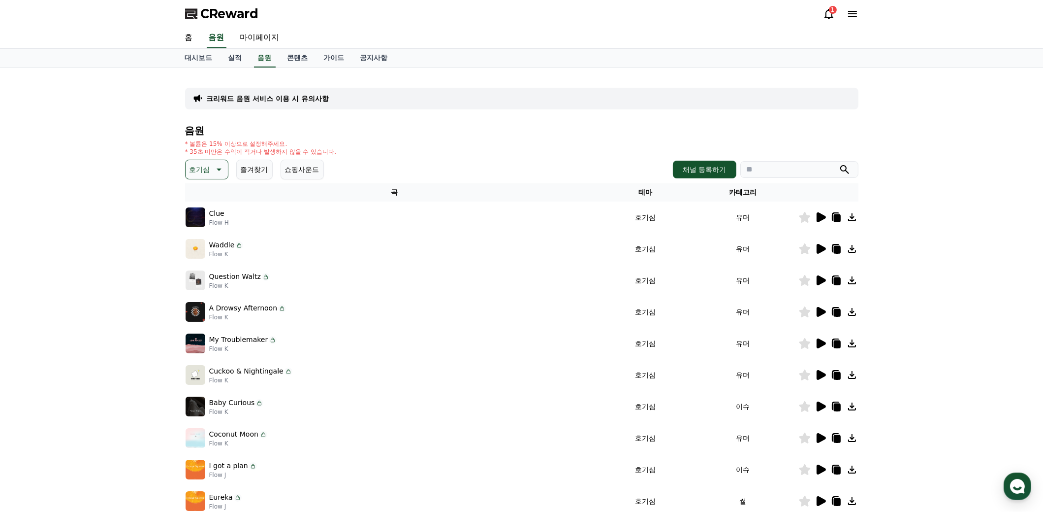
click at [822, 214] on icon at bounding box center [821, 217] width 9 height 10
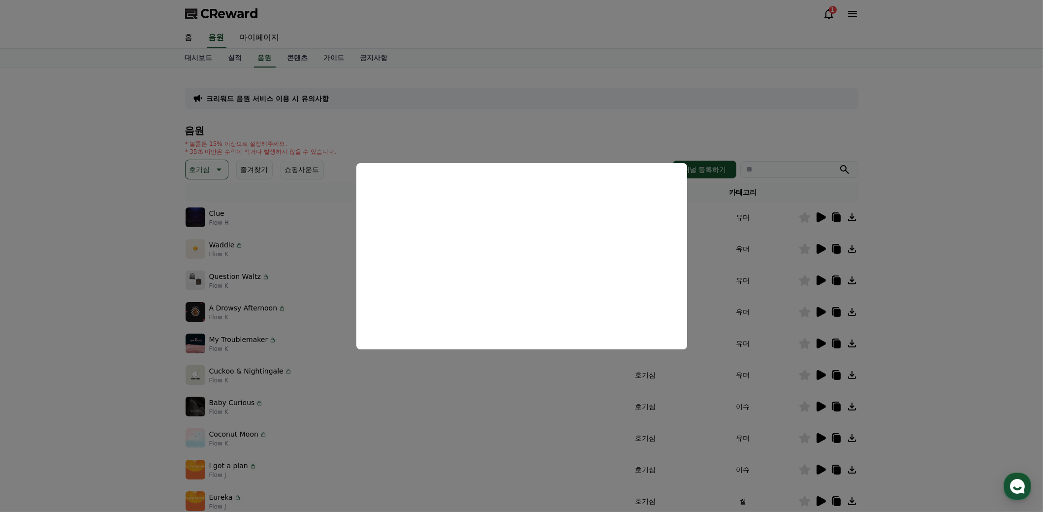
click at [458, 428] on button "close modal" at bounding box center [521, 256] width 1043 height 512
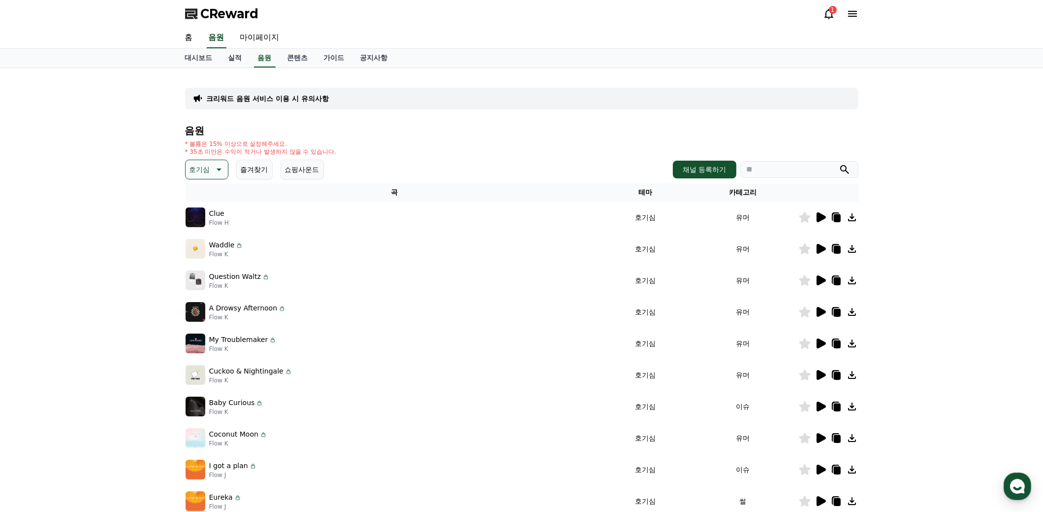
click at [822, 246] on icon at bounding box center [821, 249] width 9 height 10
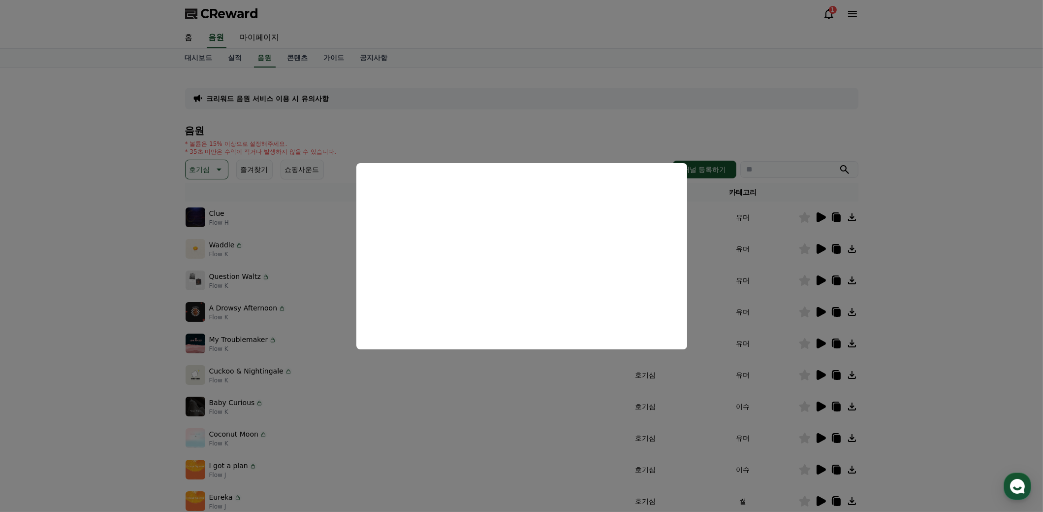
click at [441, 455] on button "close modal" at bounding box center [521, 256] width 1043 height 512
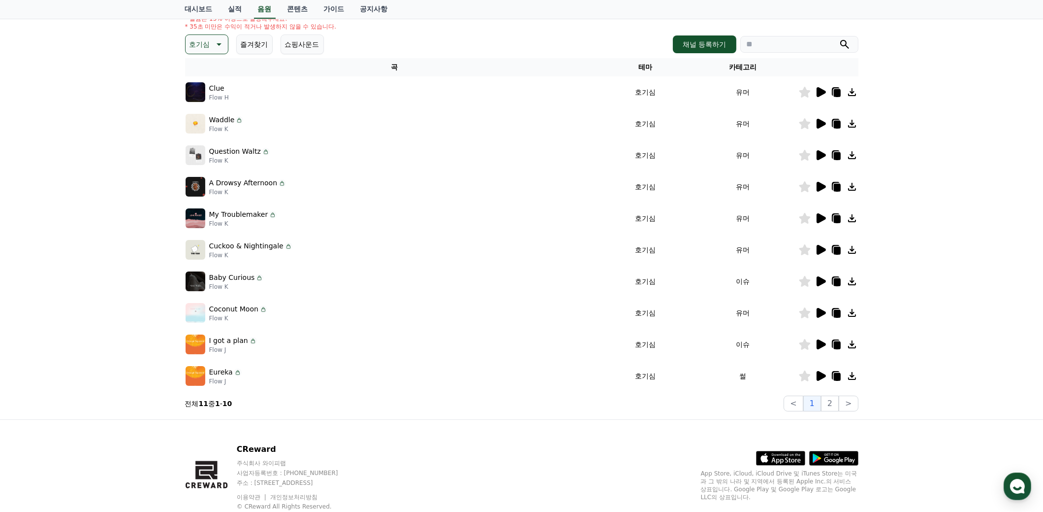
scroll to position [148, 0]
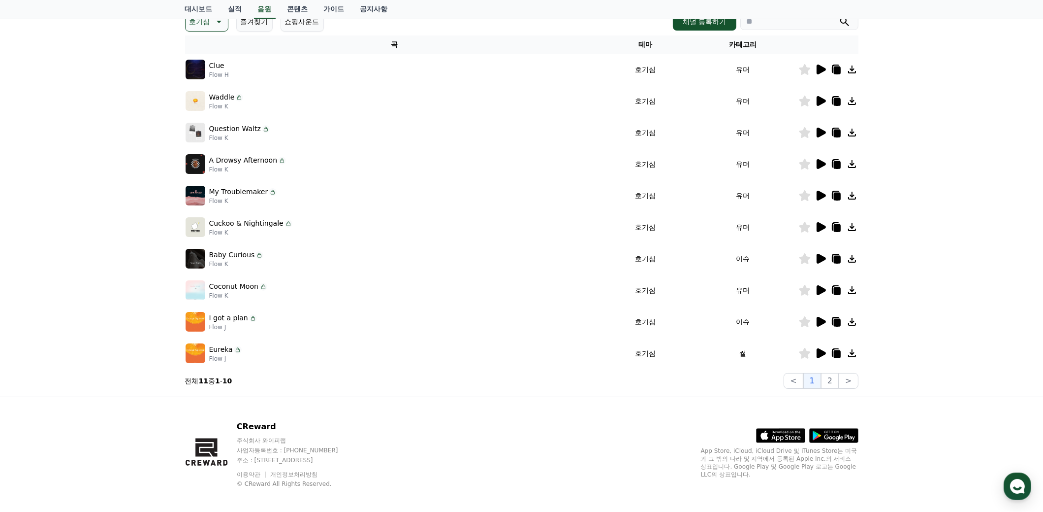
click at [819, 347] on icon at bounding box center [821, 353] width 12 height 12
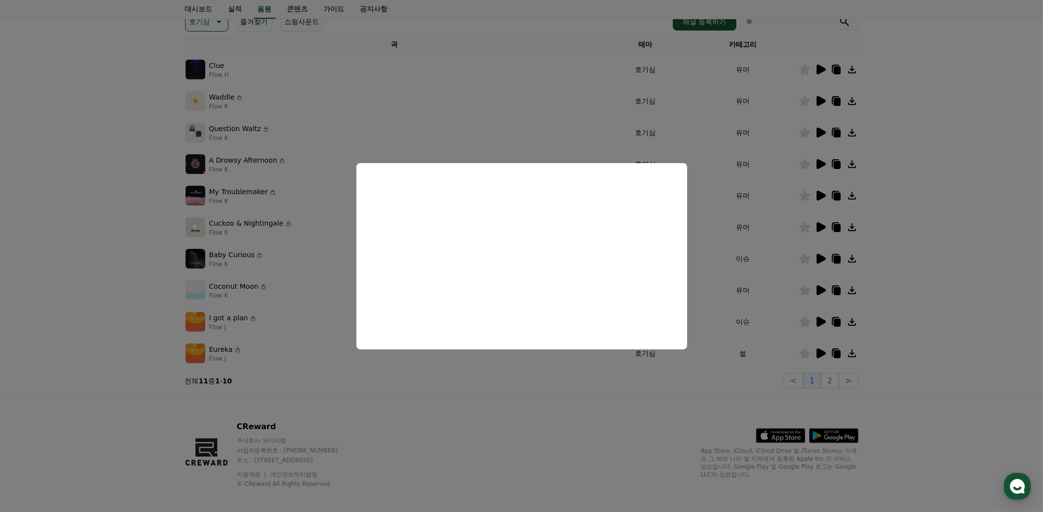
click at [562, 387] on button "close modal" at bounding box center [521, 256] width 1043 height 512
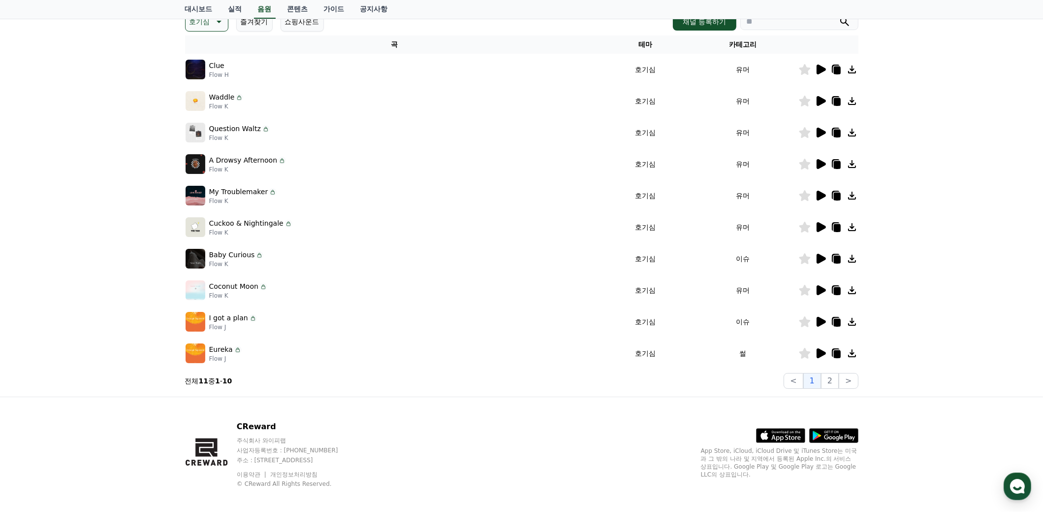
click at [817, 317] on icon at bounding box center [821, 322] width 9 height 10
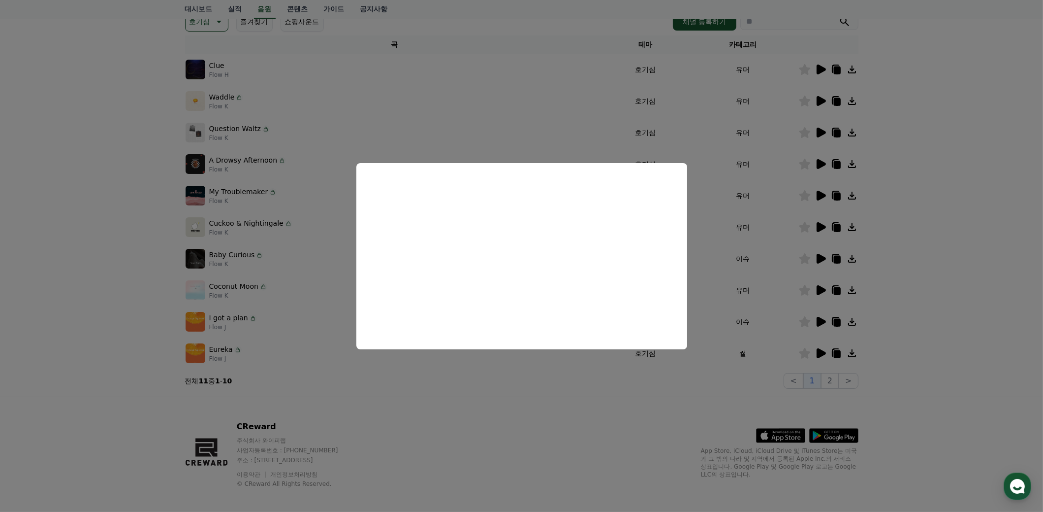
click at [514, 399] on button "close modal" at bounding box center [521, 256] width 1043 height 512
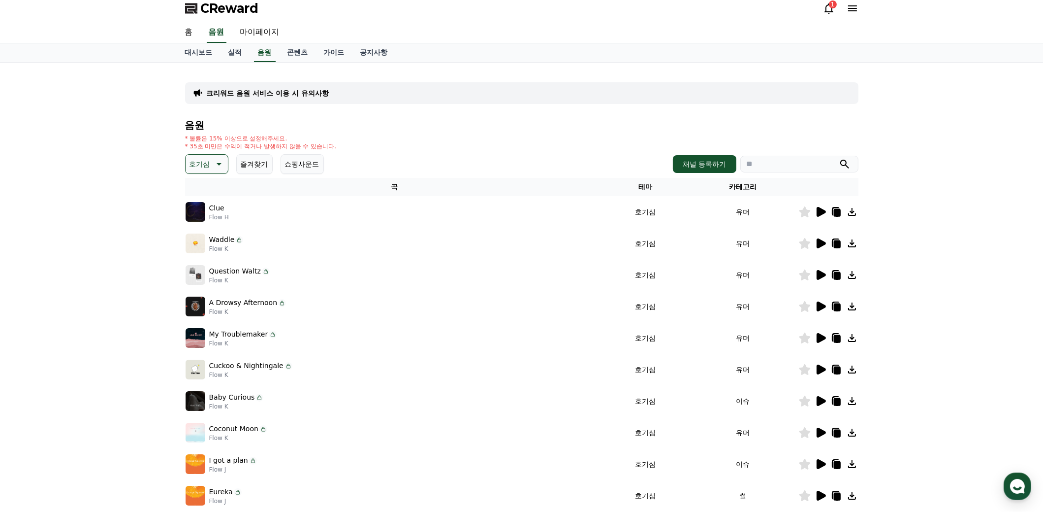
scroll to position [0, 0]
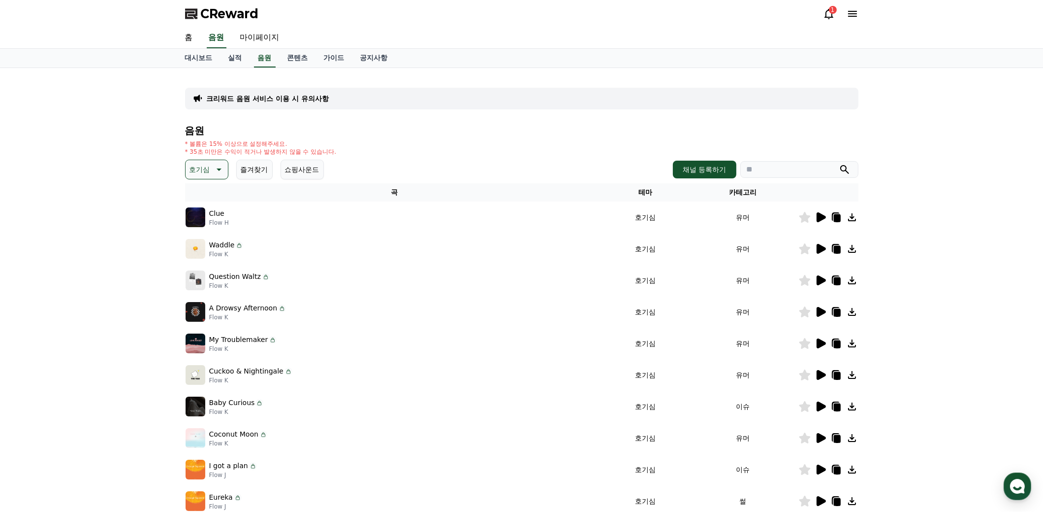
click at [205, 172] on p "호기심" at bounding box center [200, 169] width 21 height 14
click at [202, 255] on button "즐거움" at bounding box center [201, 255] width 29 height 22
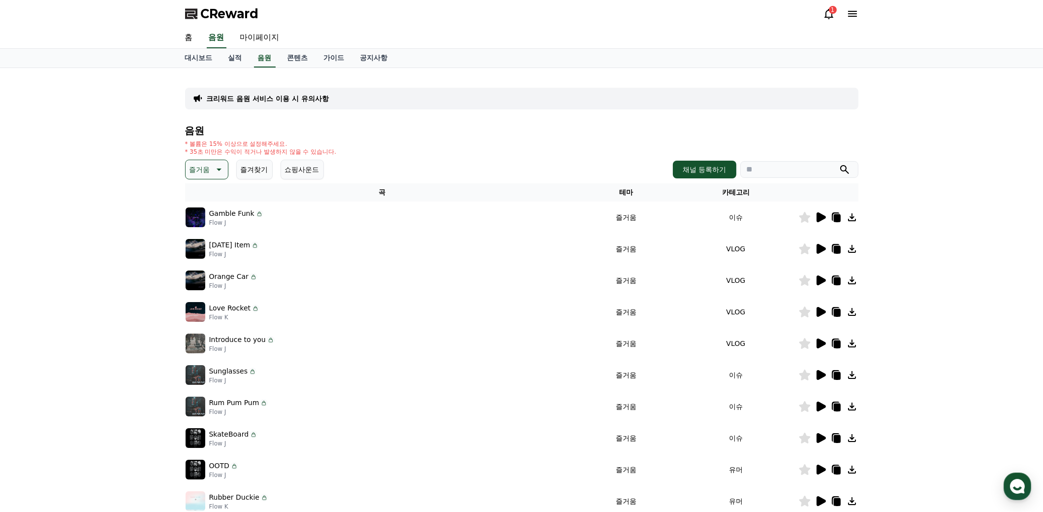
click at [822, 216] on icon at bounding box center [821, 217] width 9 height 10
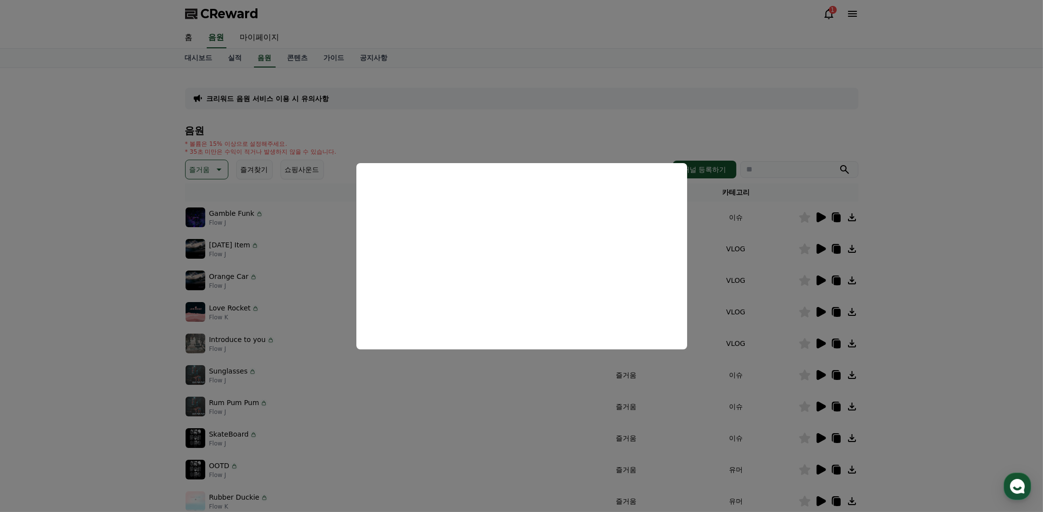
click at [795, 243] on button "close modal" at bounding box center [521, 256] width 1043 height 512
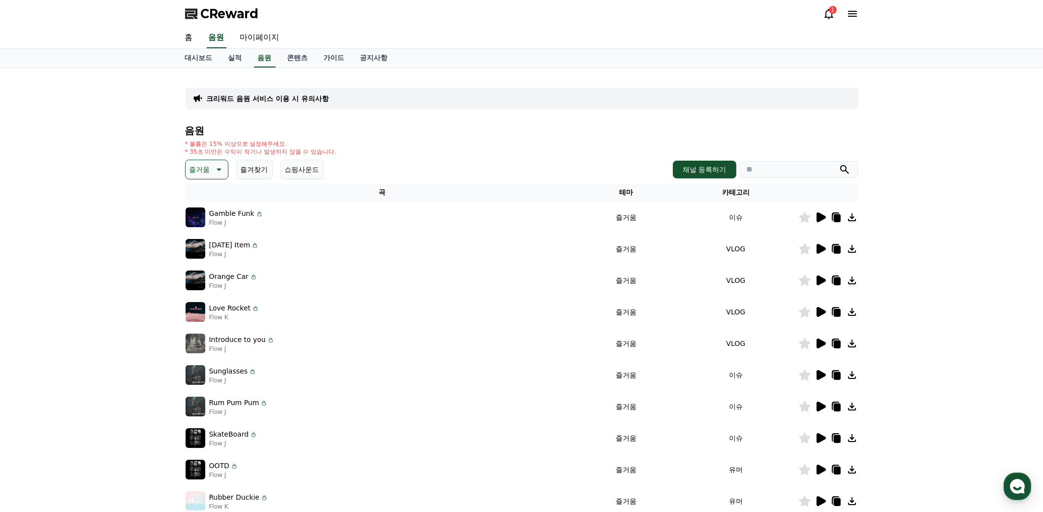
click at [820, 245] on icon at bounding box center [821, 249] width 9 height 10
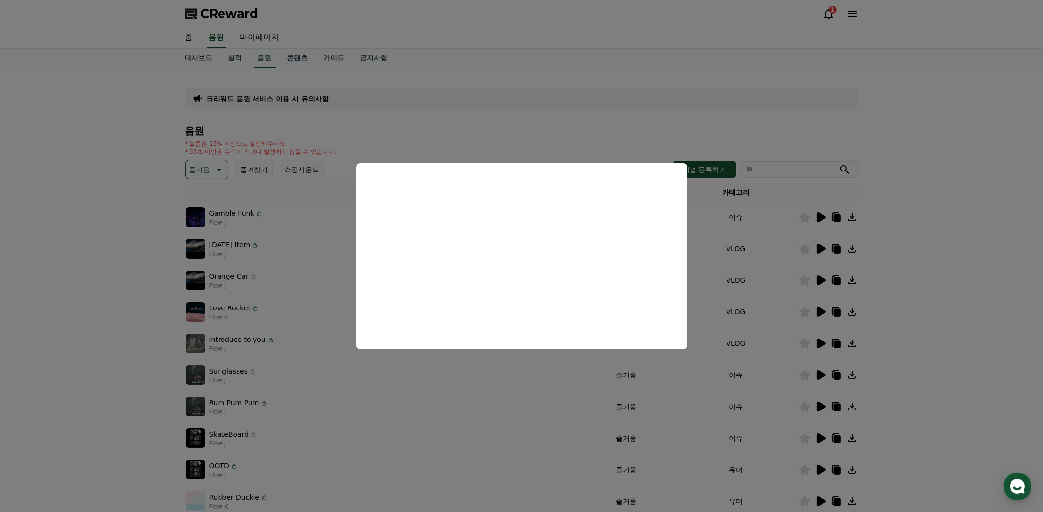
click at [444, 446] on button "close modal" at bounding box center [521, 256] width 1043 height 512
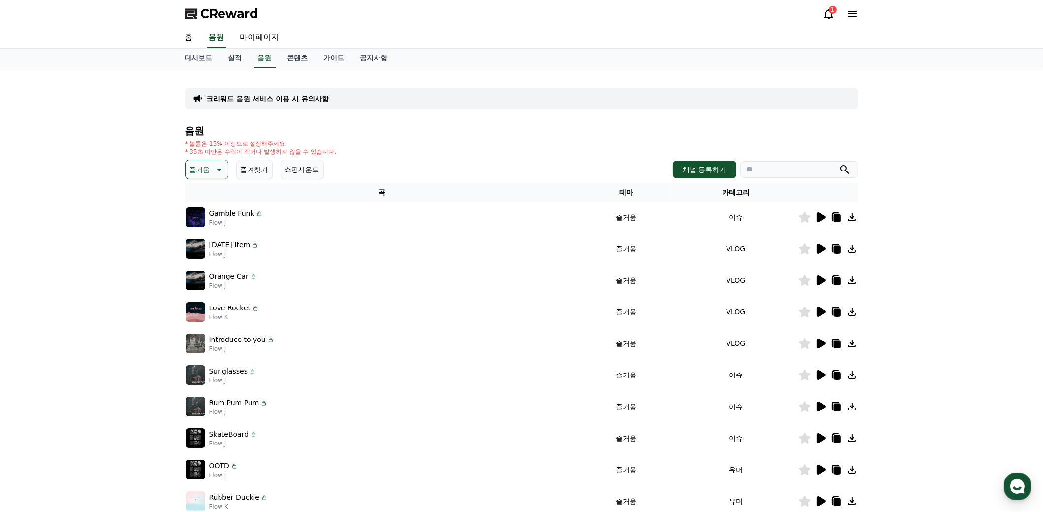
click at [820, 311] on icon at bounding box center [821, 312] width 9 height 10
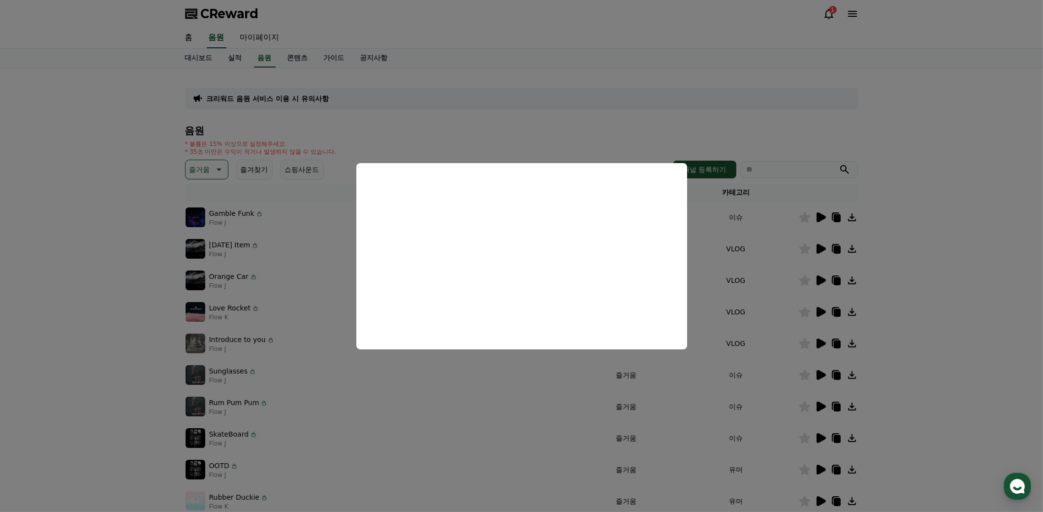
click at [927, 351] on button "close modal" at bounding box center [521, 256] width 1043 height 512
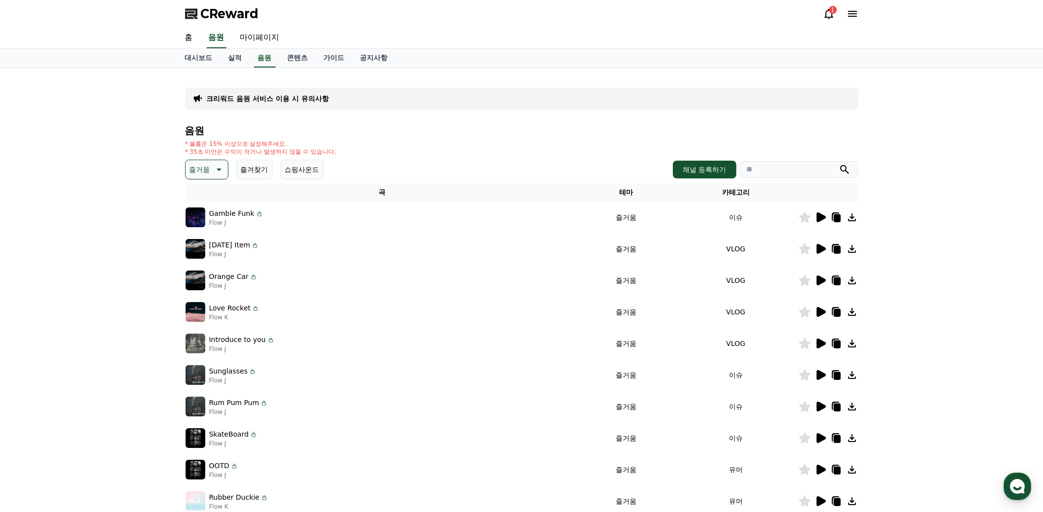
click at [803, 311] on icon at bounding box center [804, 311] width 11 height 11
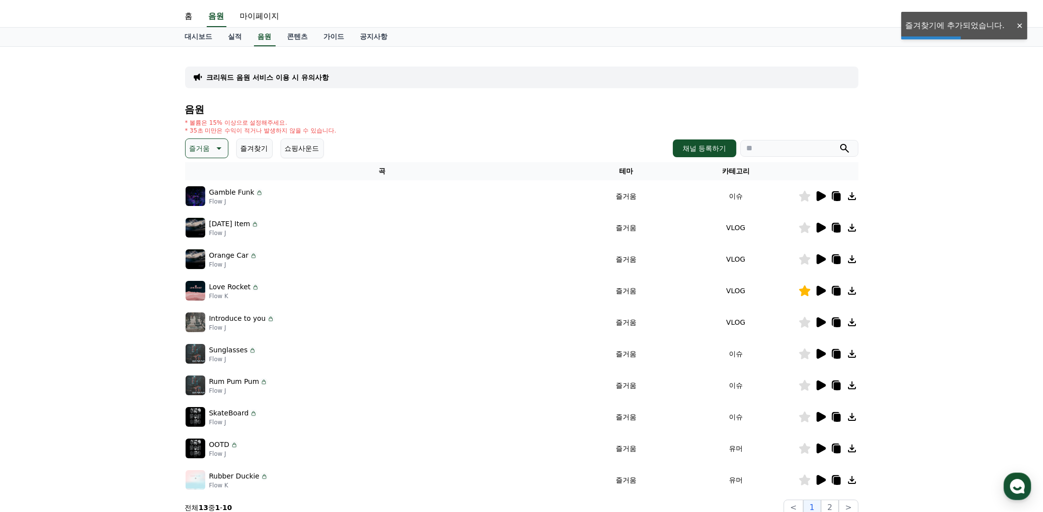
scroll to position [98, 0]
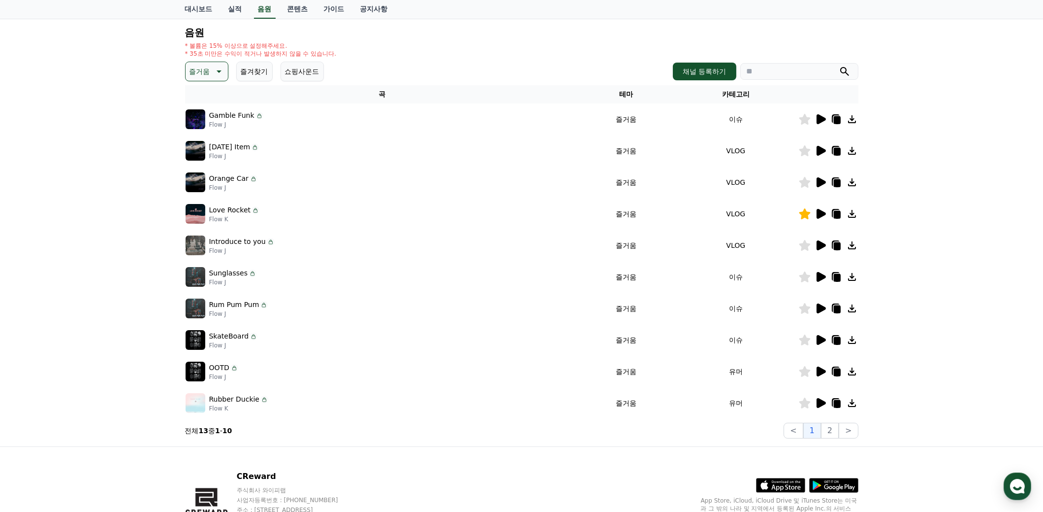
click at [824, 243] on icon at bounding box center [821, 245] width 9 height 10
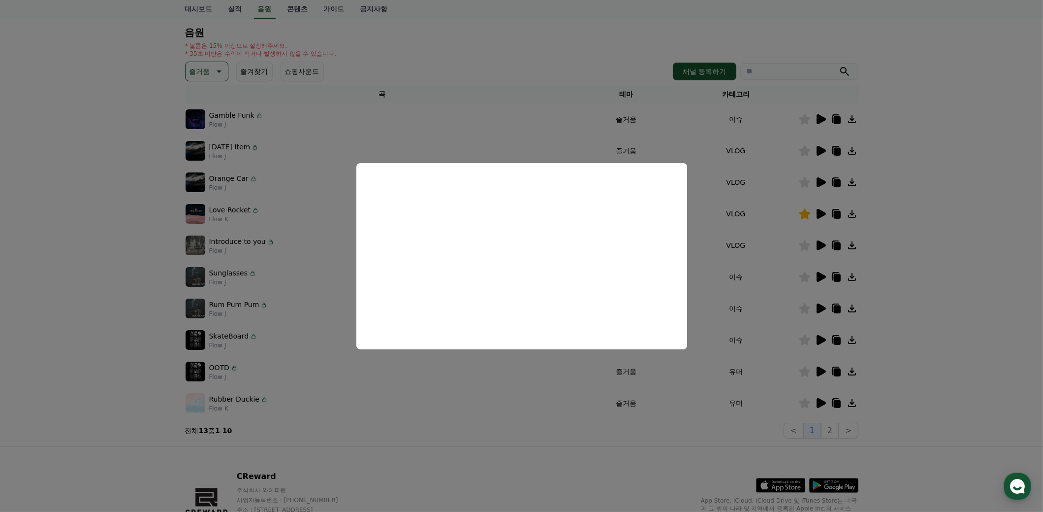
click at [482, 405] on button "close modal" at bounding box center [521, 256] width 1043 height 512
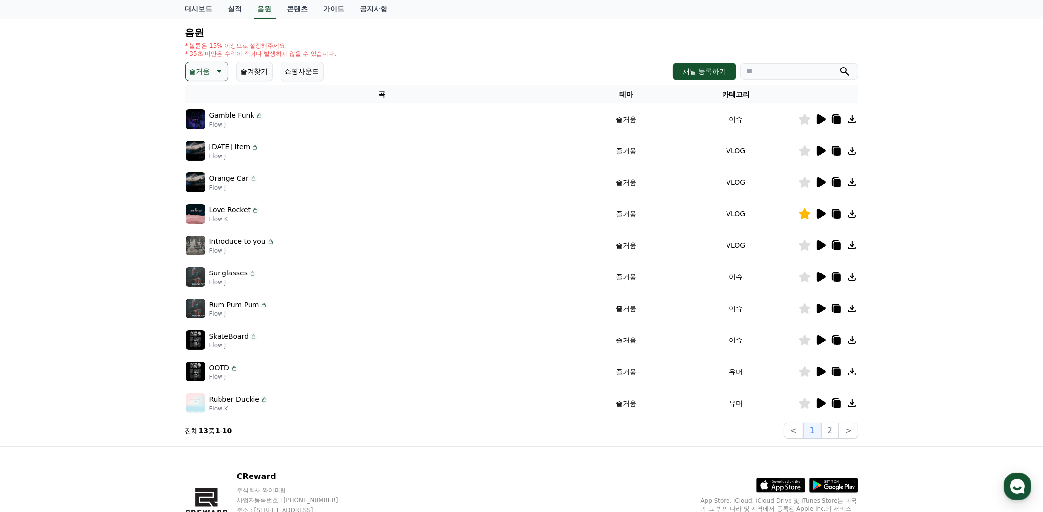
click at [820, 337] on icon at bounding box center [821, 340] width 9 height 10
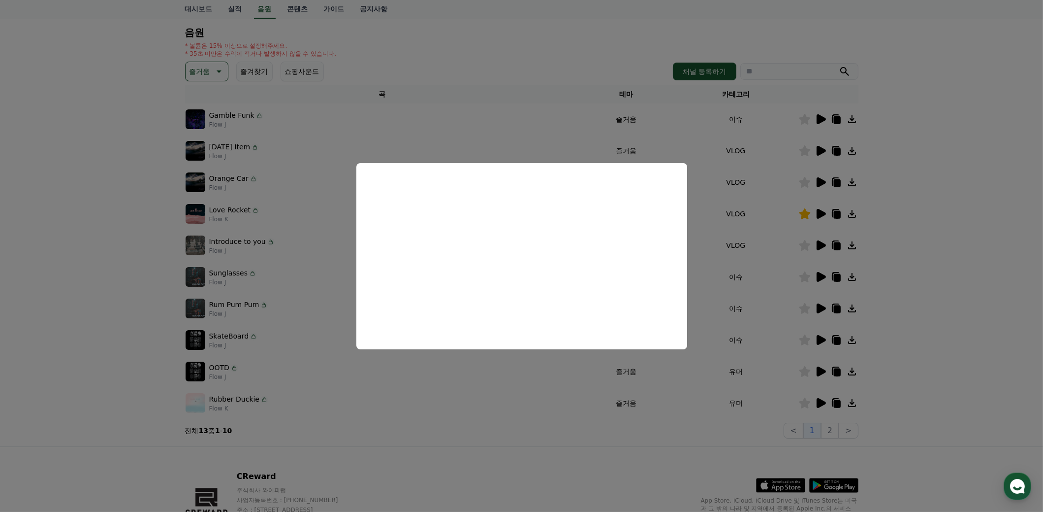
click at [510, 422] on button "close modal" at bounding box center [521, 256] width 1043 height 512
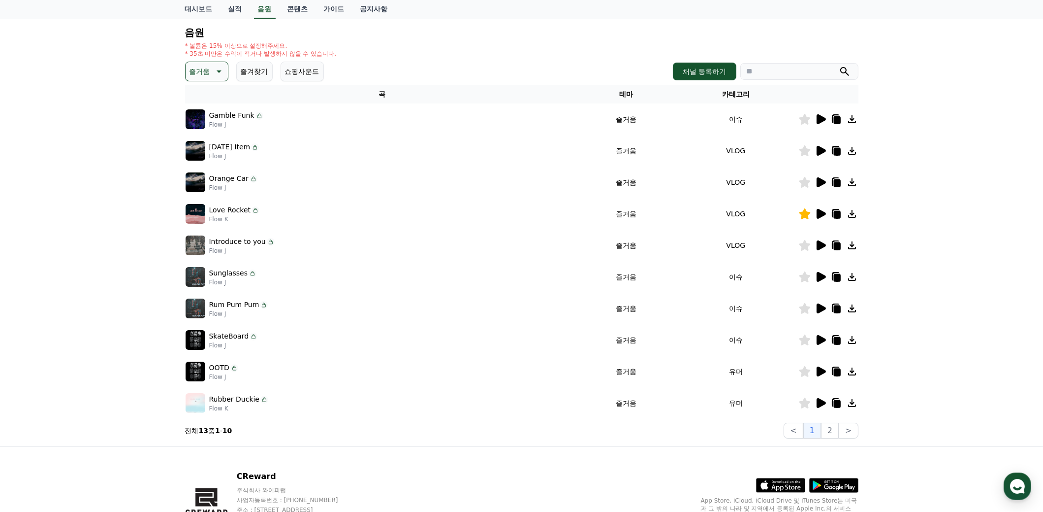
click at [218, 73] on icon at bounding box center [218, 71] width 12 height 12
click at [213, 125] on button "드라마틱" at bounding box center [204, 132] width 35 height 22
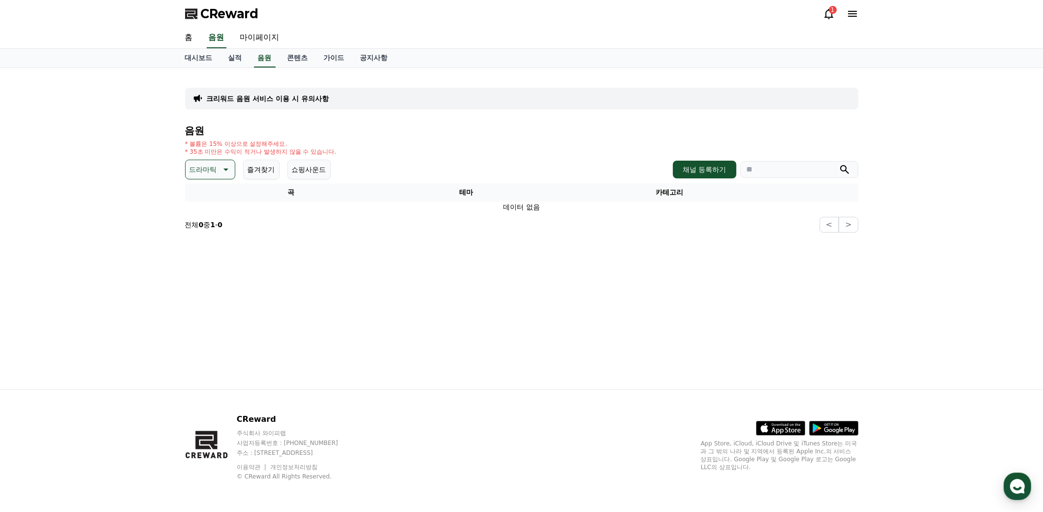
click at [227, 165] on icon at bounding box center [225, 169] width 12 height 12
click at [214, 231] on button "분위기있는" at bounding box center [208, 232] width 42 height 22
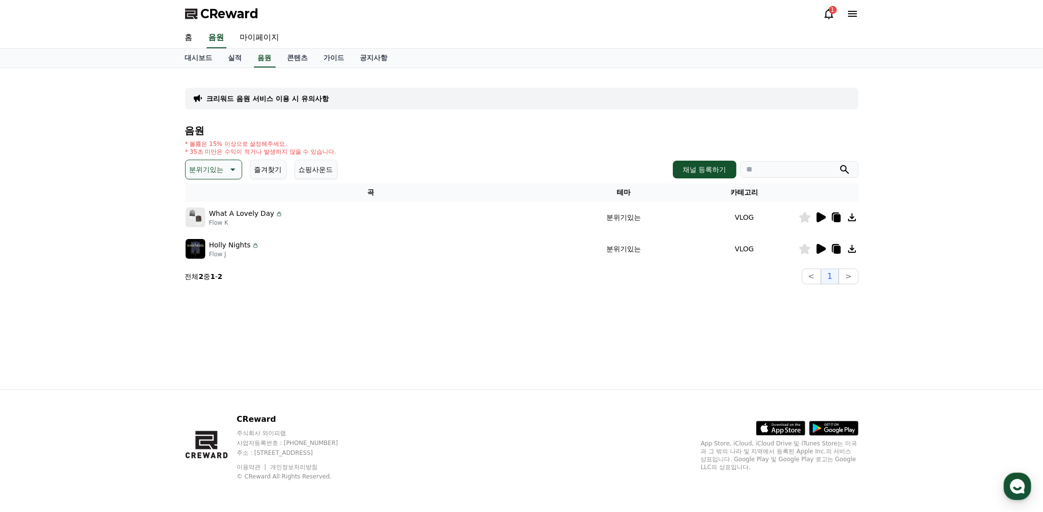
click at [823, 216] on icon at bounding box center [821, 217] width 9 height 10
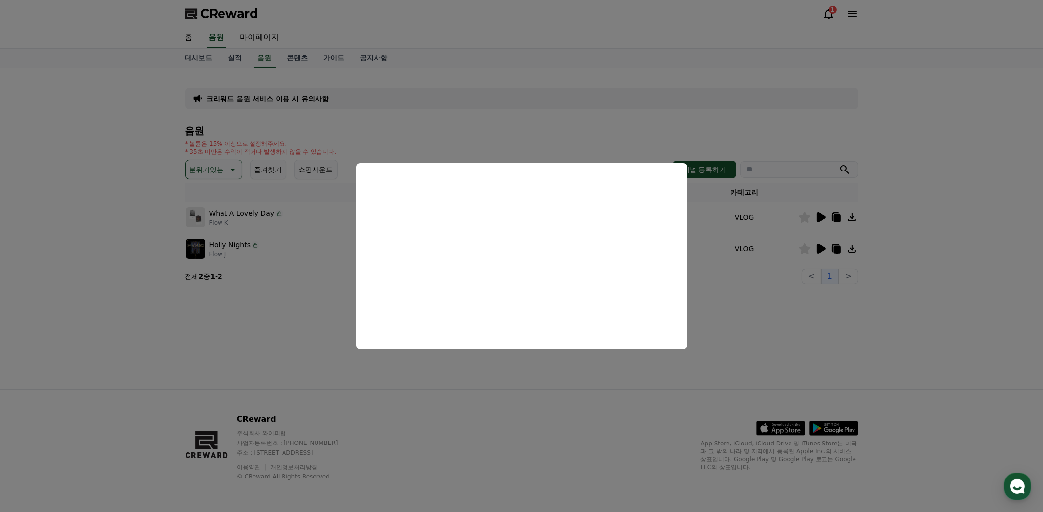
click at [542, 382] on button "close modal" at bounding box center [521, 256] width 1043 height 512
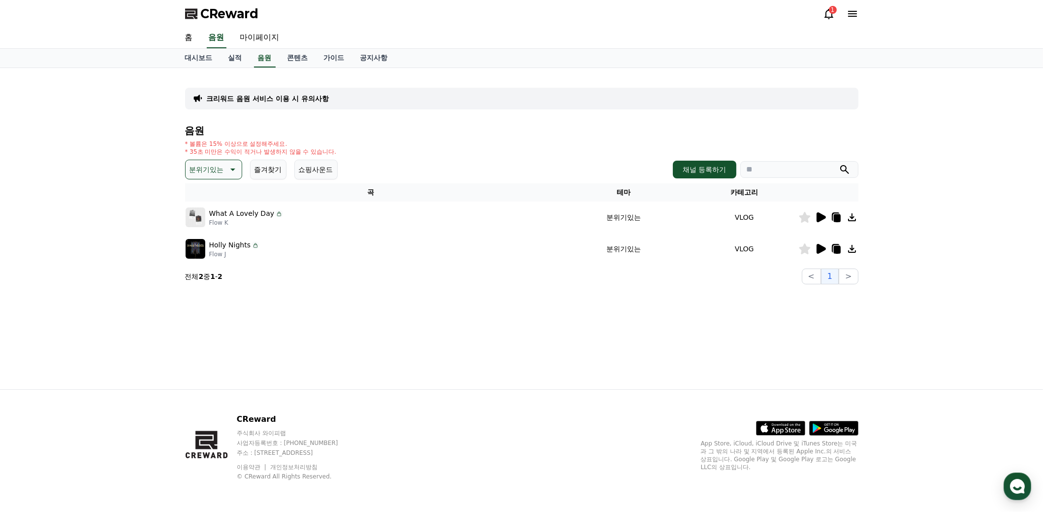
click at [821, 248] on icon at bounding box center [821, 249] width 9 height 10
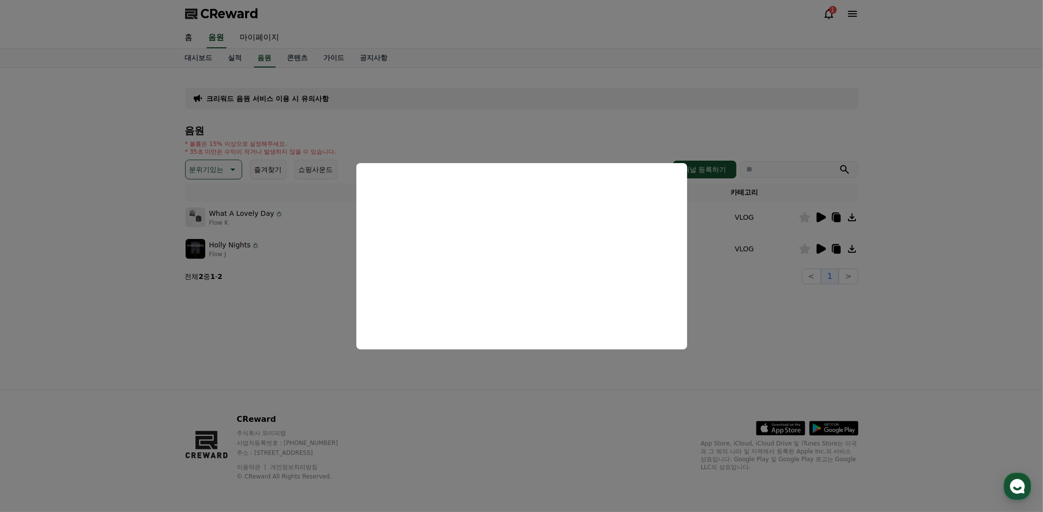
click at [566, 377] on button "close modal" at bounding box center [521, 256] width 1043 height 512
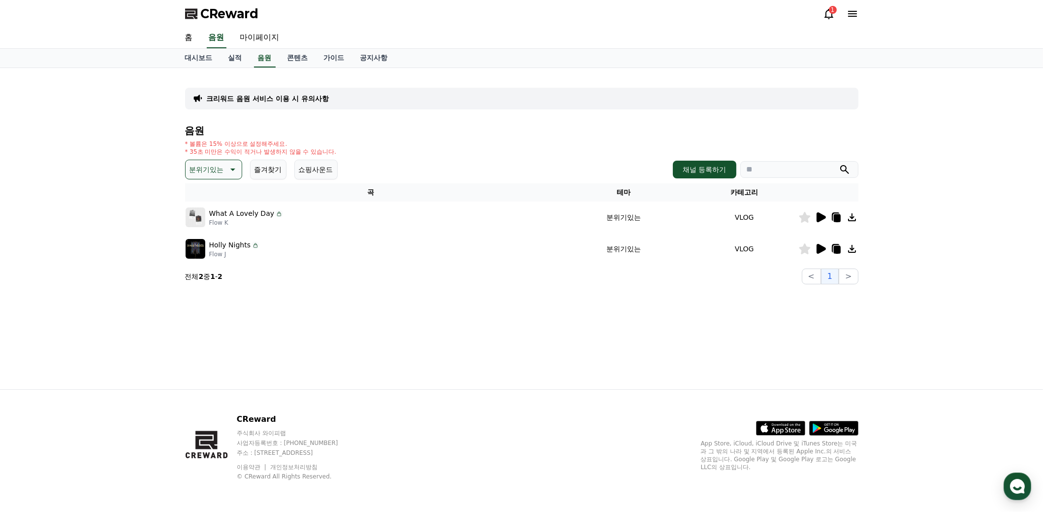
click at [227, 174] on icon at bounding box center [232, 169] width 12 height 12
click at [208, 211] on button "귀여운" at bounding box center [201, 212] width 29 height 22
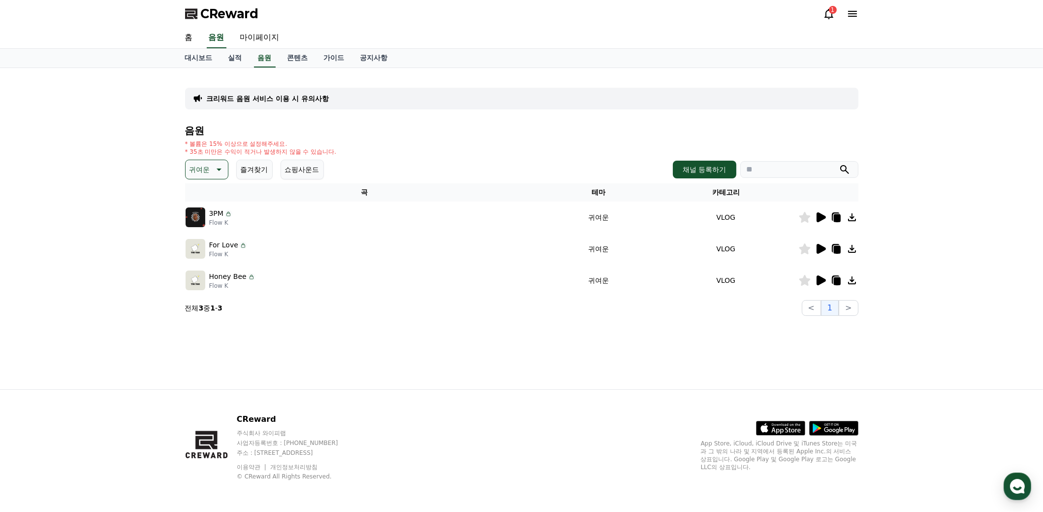
click at [818, 216] on icon at bounding box center [821, 217] width 9 height 10
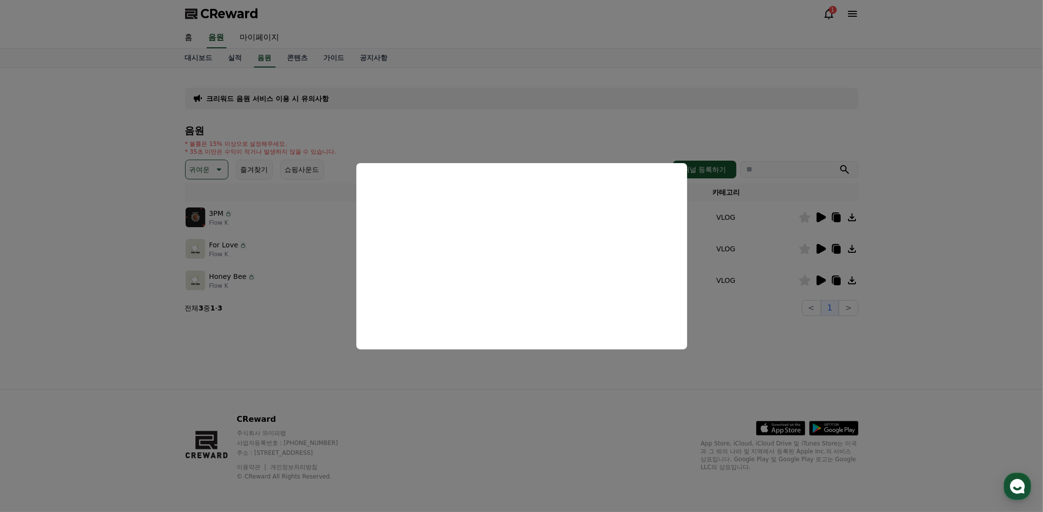
click at [772, 349] on button "close modal" at bounding box center [521, 256] width 1043 height 512
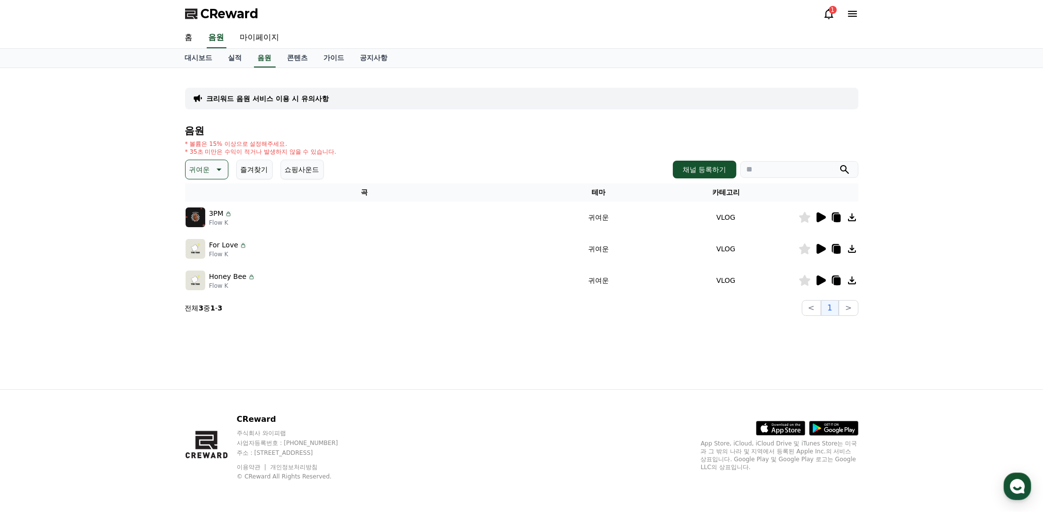
click at [822, 248] on icon at bounding box center [821, 249] width 9 height 10
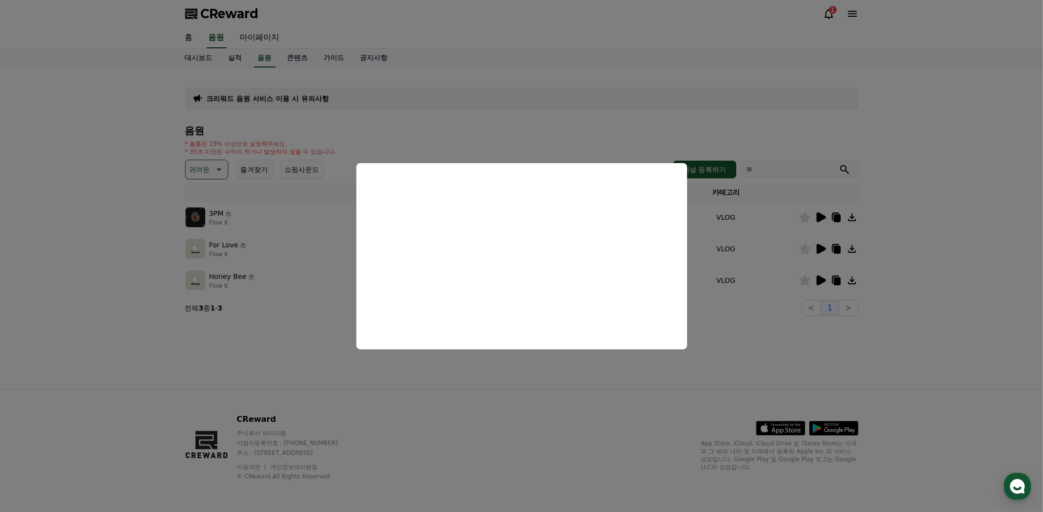
click at [605, 389] on button "close modal" at bounding box center [521, 256] width 1043 height 512
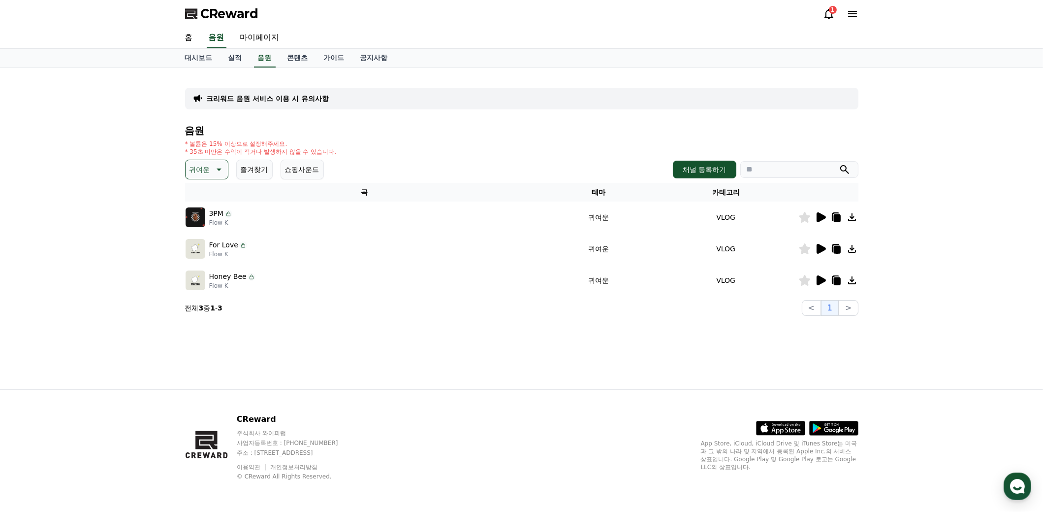
click at [804, 245] on icon at bounding box center [804, 248] width 11 height 11
click at [822, 282] on icon at bounding box center [821, 280] width 9 height 10
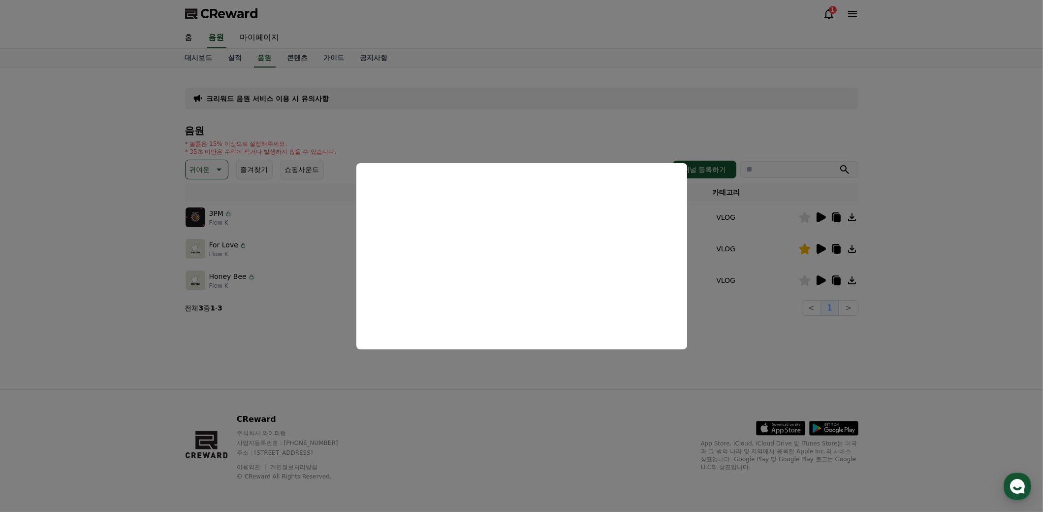
click at [565, 401] on button "close modal" at bounding box center [521, 256] width 1043 height 512
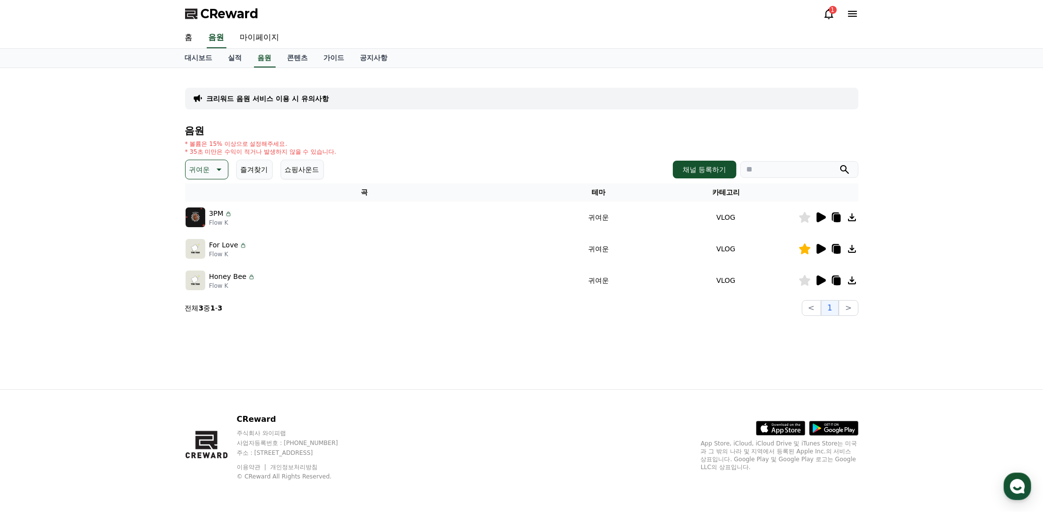
click at [803, 278] on icon at bounding box center [804, 280] width 11 height 11
click at [217, 167] on icon at bounding box center [218, 169] width 12 height 12
click at [211, 226] on button "감동적인" at bounding box center [204, 226] width 35 height 22
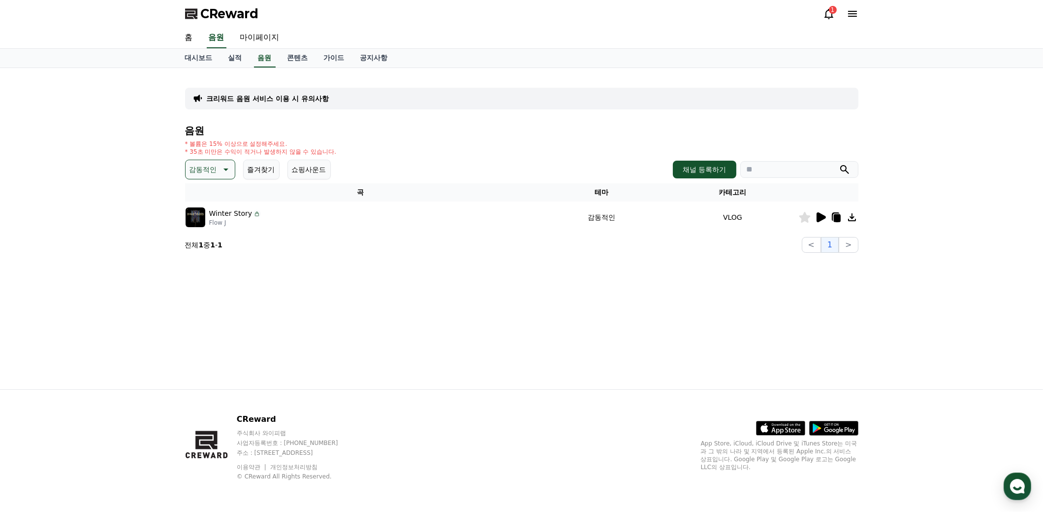
click at [822, 217] on icon at bounding box center [821, 217] width 9 height 10
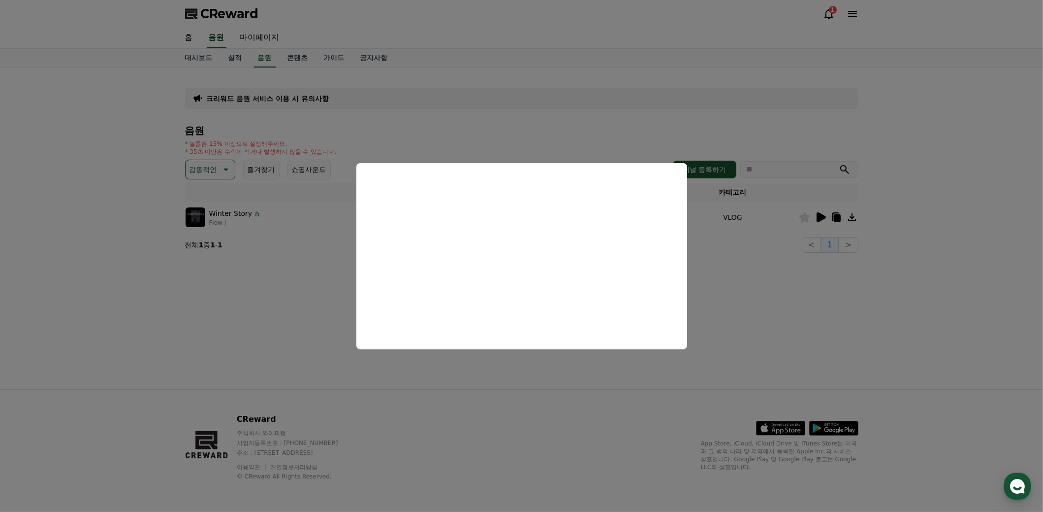
drag, startPoint x: 562, startPoint y: 390, endPoint x: 567, endPoint y: 384, distance: 8.4
click at [561, 390] on button "close modal" at bounding box center [521, 256] width 1043 height 512
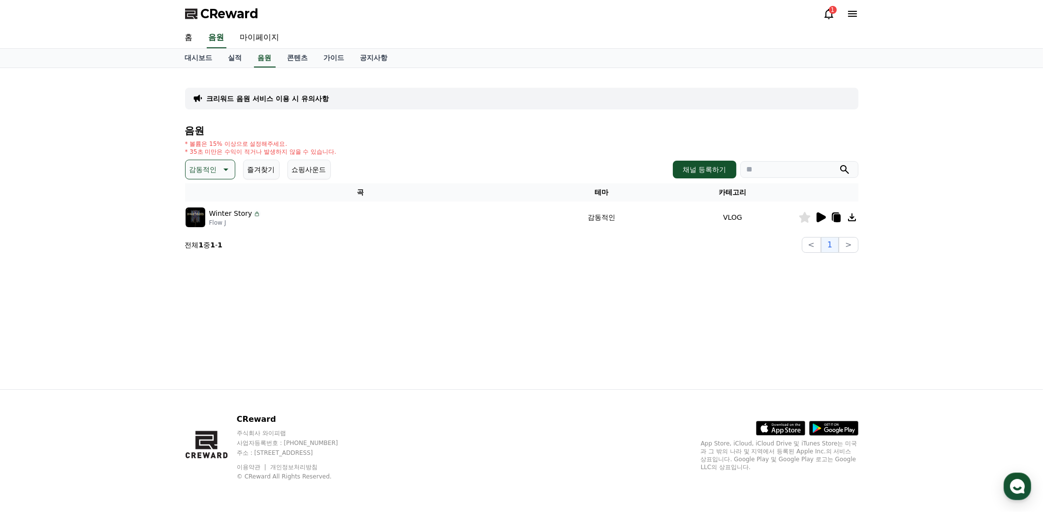
click at [806, 216] on icon at bounding box center [804, 217] width 11 height 11
click at [207, 164] on p "감동적인" at bounding box center [204, 169] width 28 height 14
click at [215, 243] on button "긴장되는" at bounding box center [204, 251] width 35 height 22
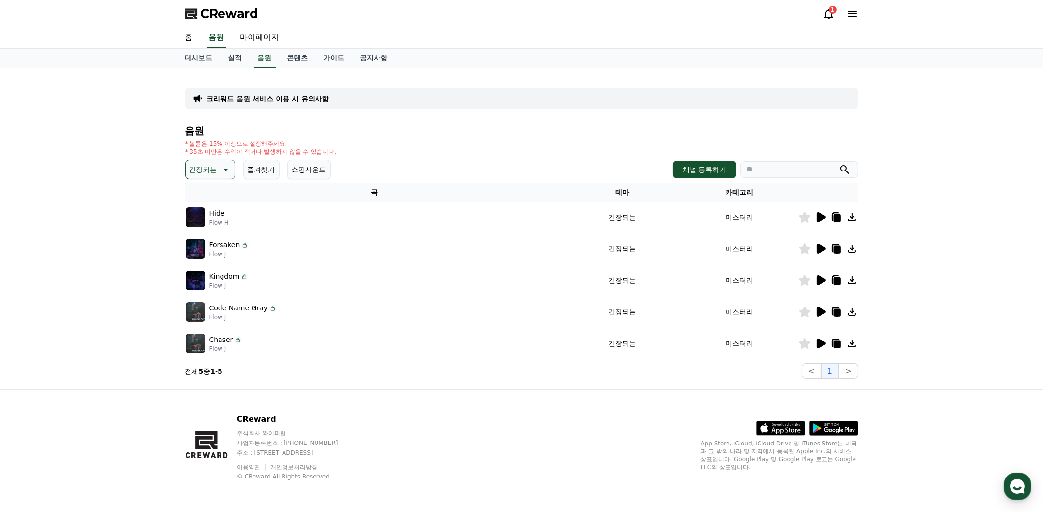
click at [821, 216] on icon at bounding box center [821, 217] width 9 height 10
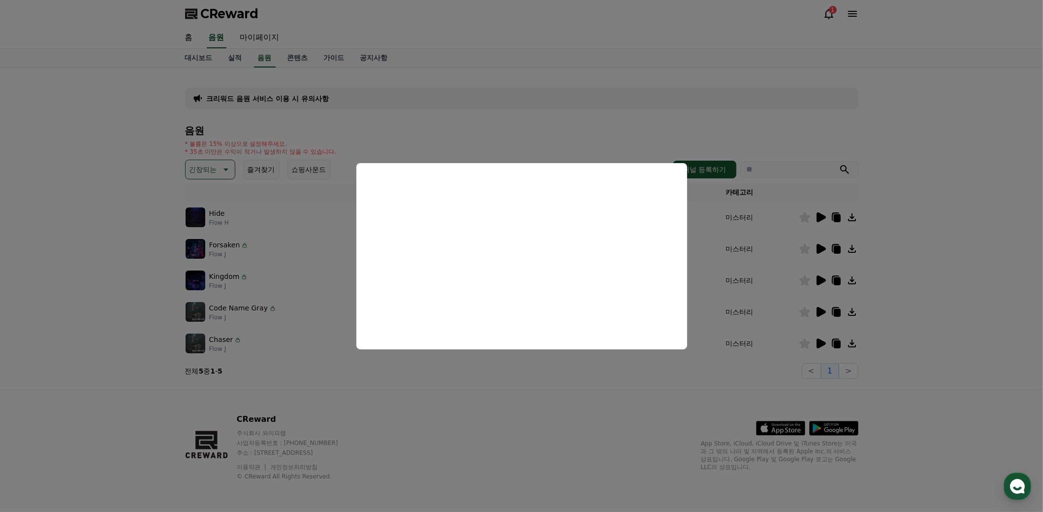
click at [529, 435] on button "close modal" at bounding box center [521, 256] width 1043 height 512
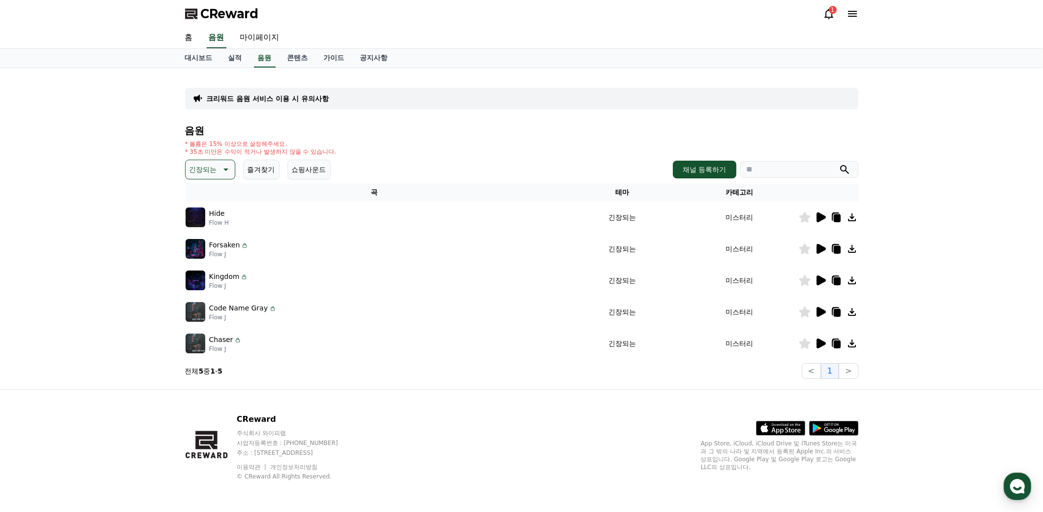
click at [820, 339] on icon at bounding box center [821, 343] width 9 height 10
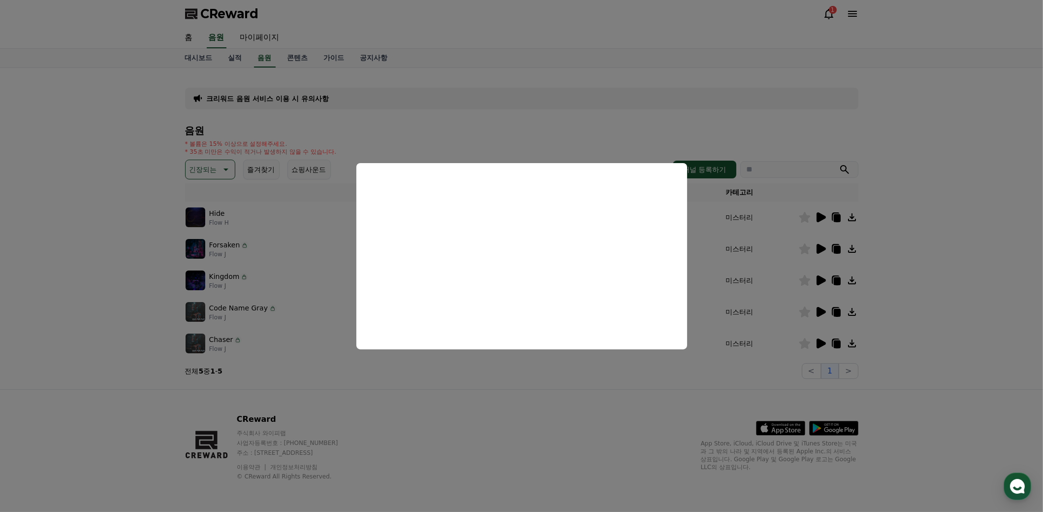
click at [518, 404] on button "close modal" at bounding box center [521, 256] width 1043 height 512
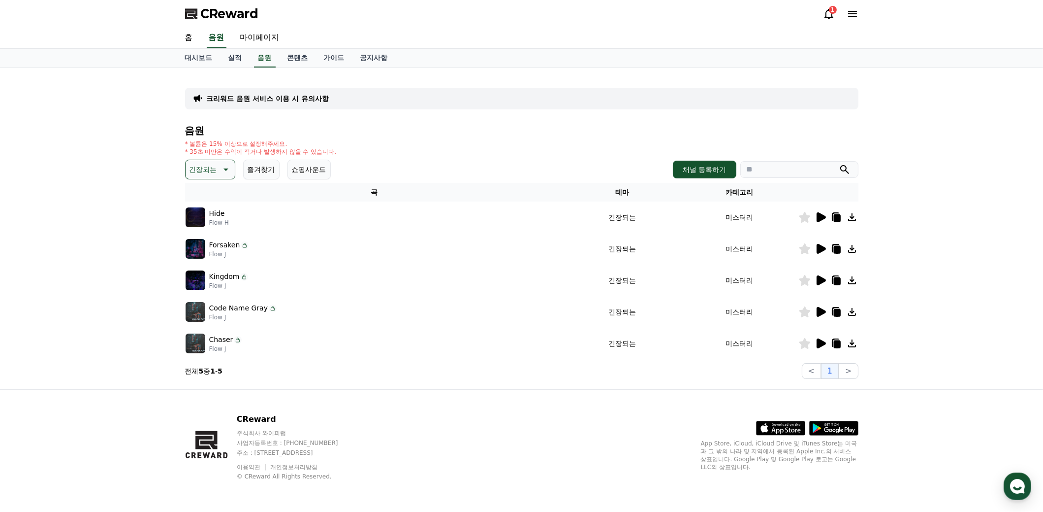
click at [821, 312] on icon at bounding box center [821, 312] width 9 height 10
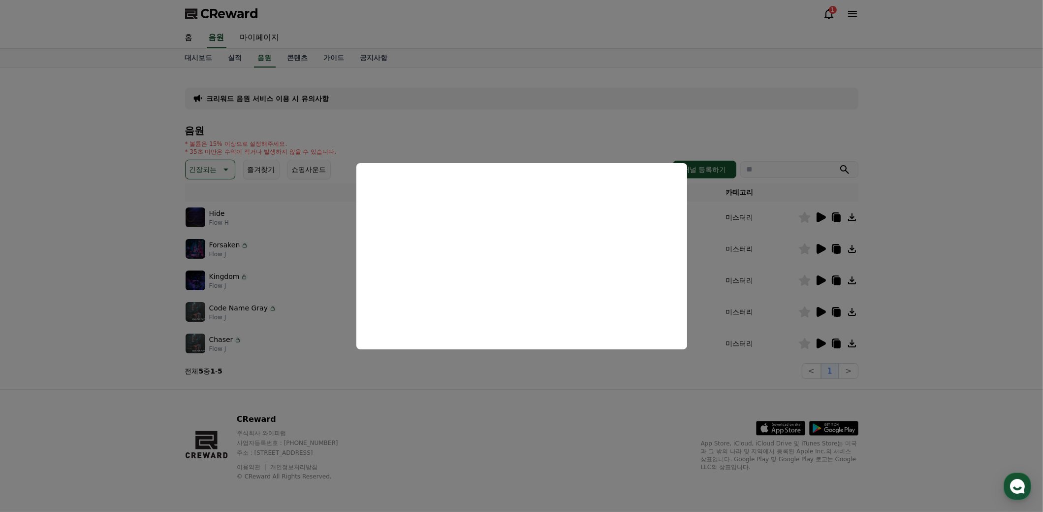
click at [566, 410] on button "close modal" at bounding box center [521, 256] width 1043 height 512
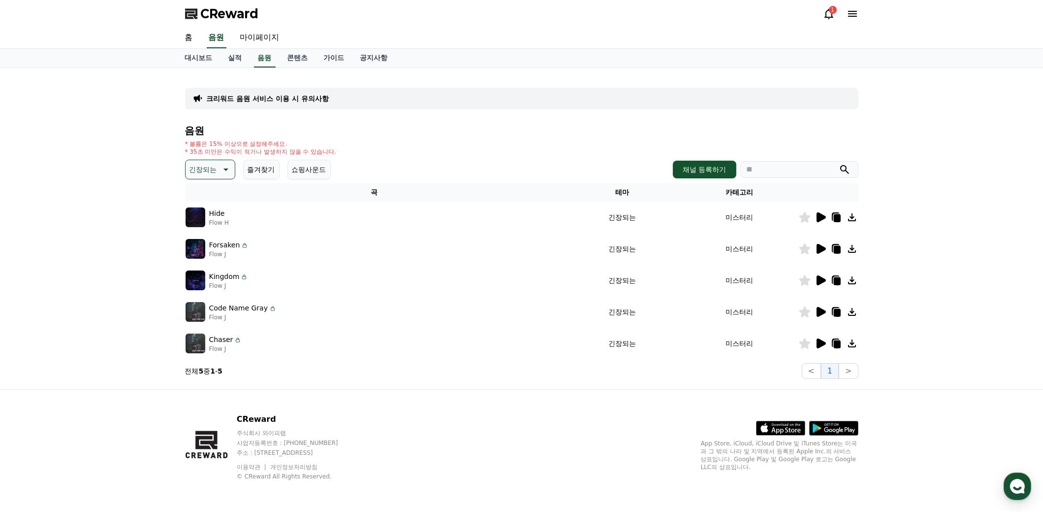
click at [821, 310] on icon at bounding box center [821, 312] width 9 height 10
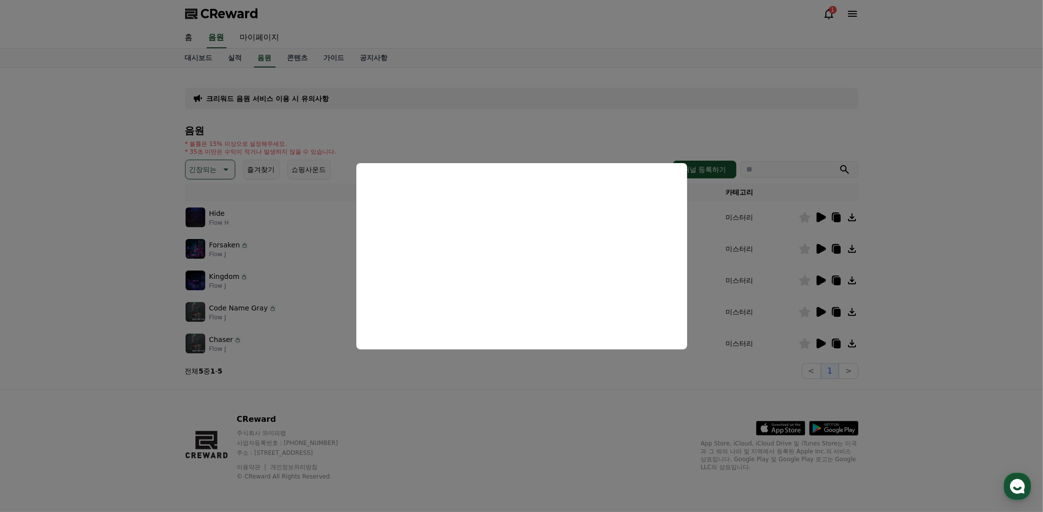
click at [477, 412] on button "close modal" at bounding box center [521, 256] width 1043 height 512
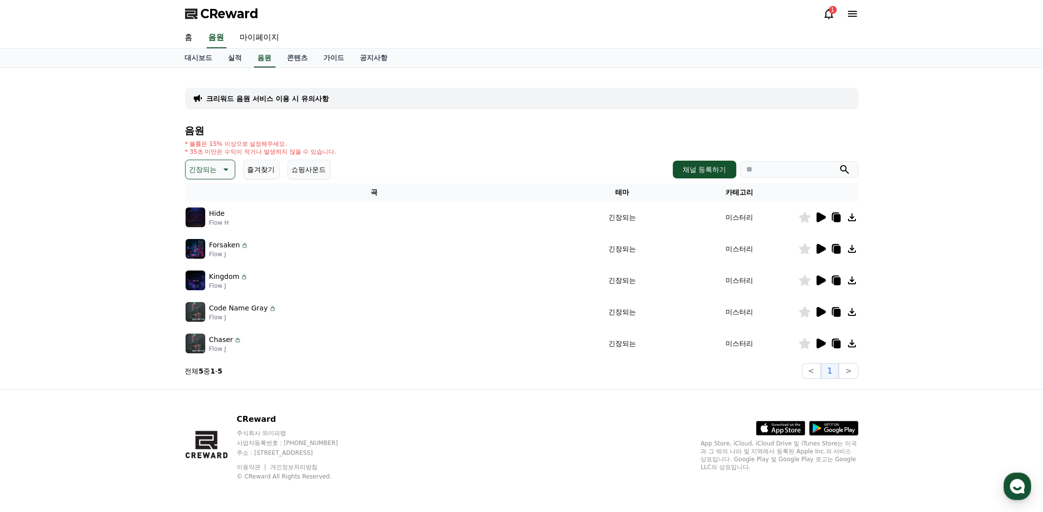
click at [213, 170] on p "긴장되는" at bounding box center [204, 169] width 28 height 14
click at [212, 231] on button "분위기있는" at bounding box center [208, 232] width 42 height 22
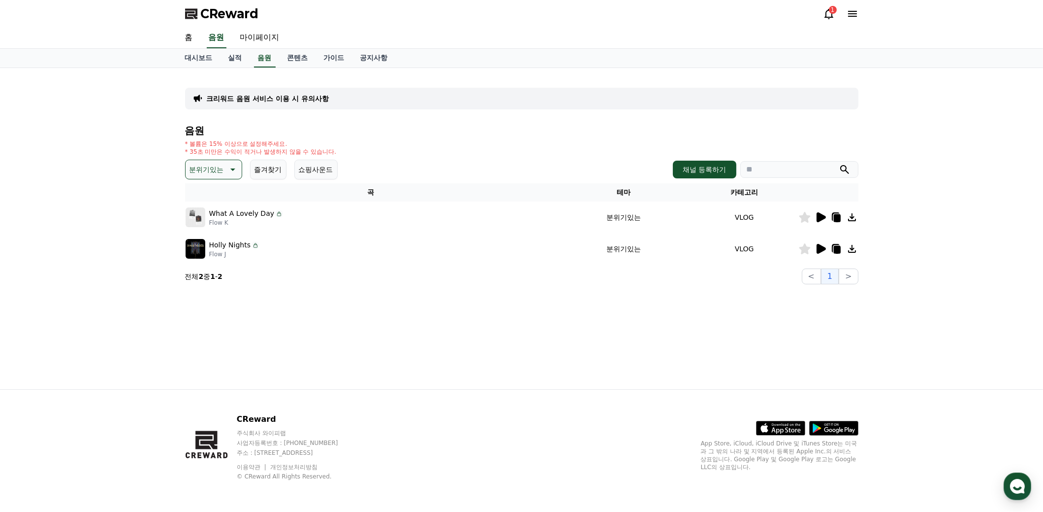
click at [824, 218] on icon at bounding box center [821, 217] width 9 height 10
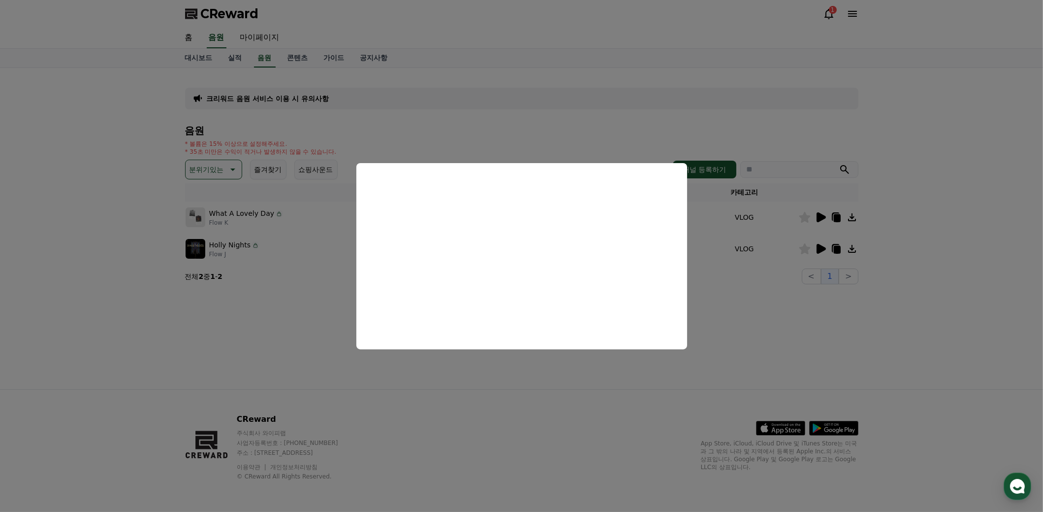
click at [541, 387] on button "close modal" at bounding box center [521, 256] width 1043 height 512
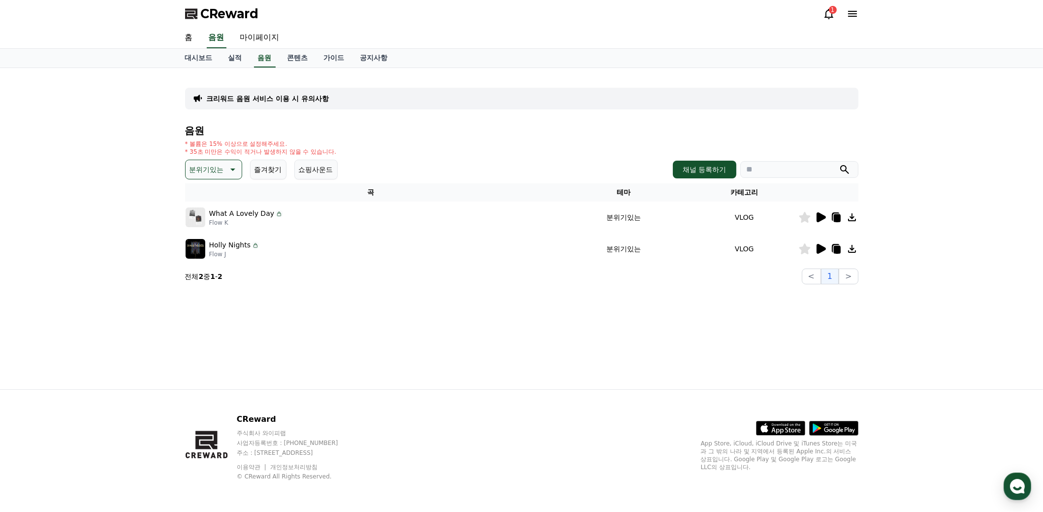
click at [233, 165] on icon at bounding box center [232, 169] width 12 height 12
click at [208, 228] on button "드라마틱" at bounding box center [204, 230] width 35 height 22
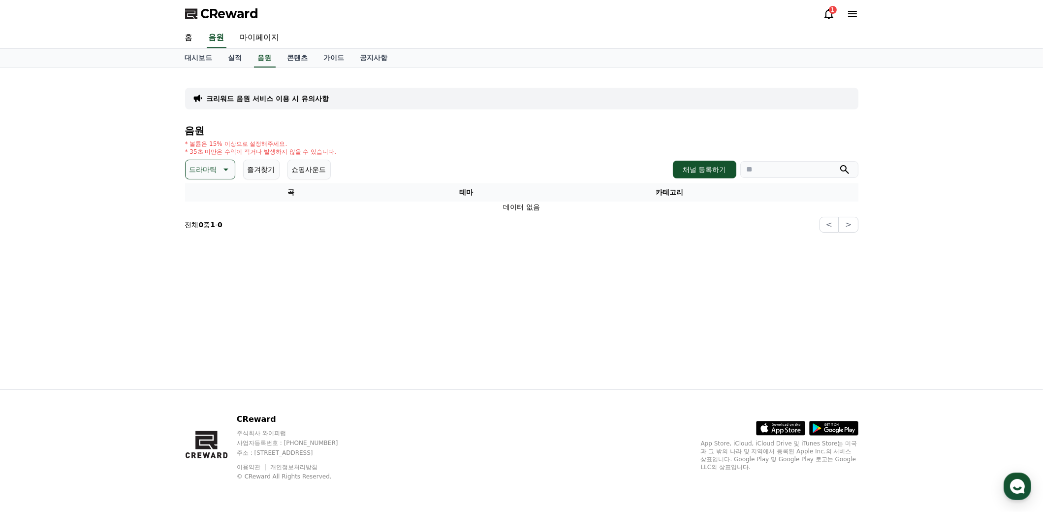
click at [222, 168] on icon at bounding box center [225, 169] width 12 height 12
click at [316, 170] on button "쇼핑사운드" at bounding box center [309, 170] width 43 height 20
click at [315, 167] on button "쇼핑사운드" at bounding box center [309, 170] width 43 height 20
click at [271, 167] on button "즐겨찾기" at bounding box center [261, 170] width 36 height 20
click at [276, 260] on div "크리워드 음원 서비스 이용 시 유의사항 음원 * 볼륨은 15% 이상으로 설정해주세요. * 35초 미만은 수익이 적거나 발생하지 않을 수 있습니…" at bounding box center [521, 228] width 689 height 321
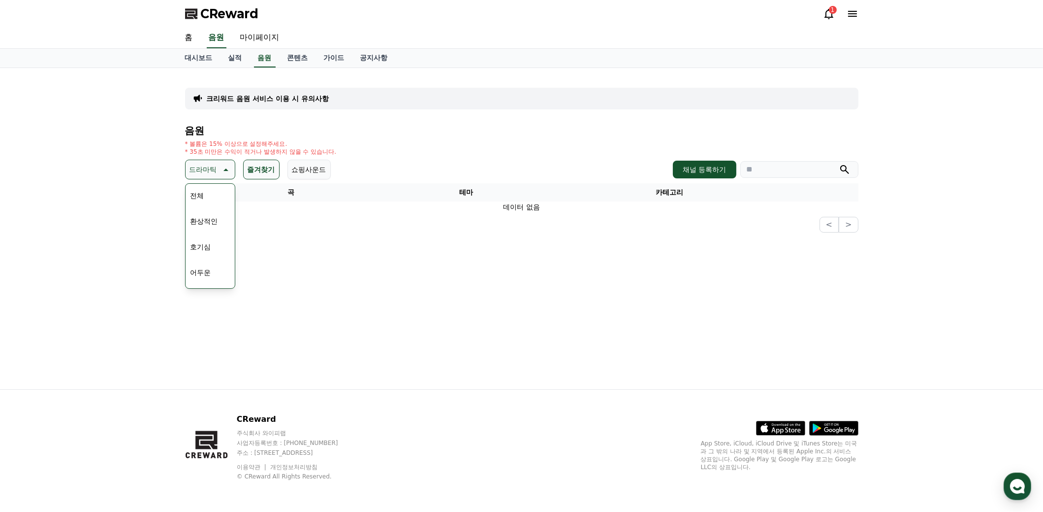
click at [222, 171] on icon at bounding box center [225, 169] width 12 height 12
click at [264, 172] on button "즐겨찾기" at bounding box center [261, 170] width 36 height 20
click at [266, 54] on link "음원" at bounding box center [265, 58] width 22 height 19
click at [294, 57] on link "콘텐츠" at bounding box center [298, 58] width 36 height 19
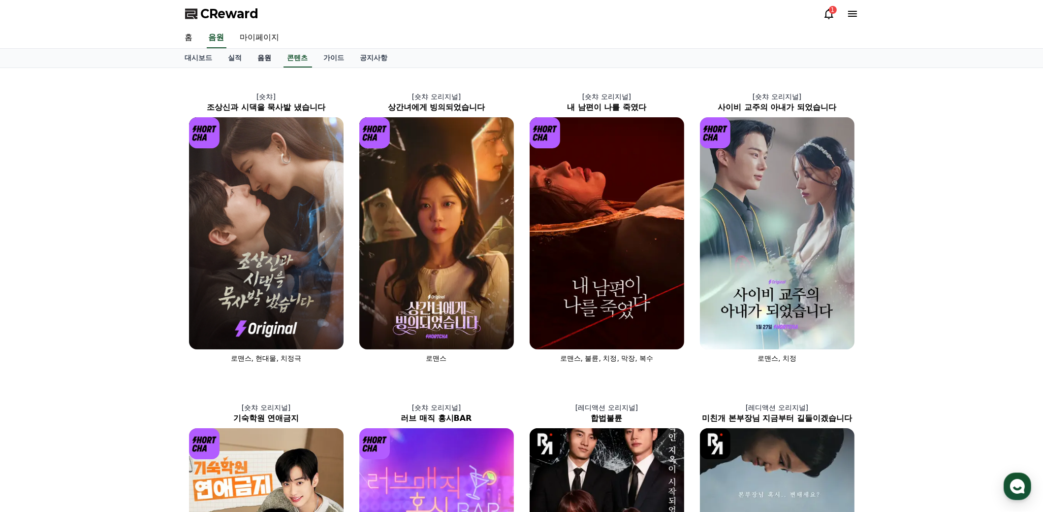
click at [261, 56] on link "음원" at bounding box center [265, 58] width 30 height 19
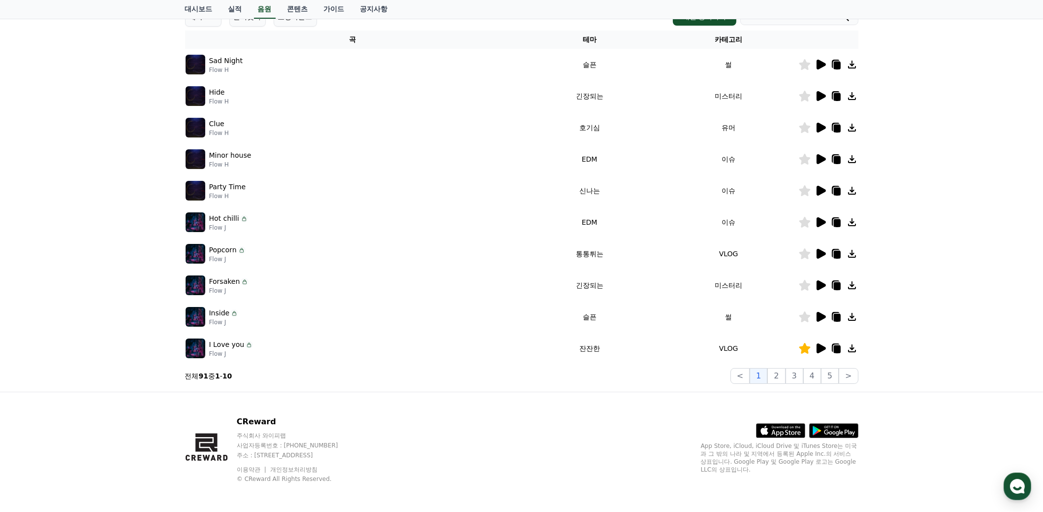
scroll to position [154, 0]
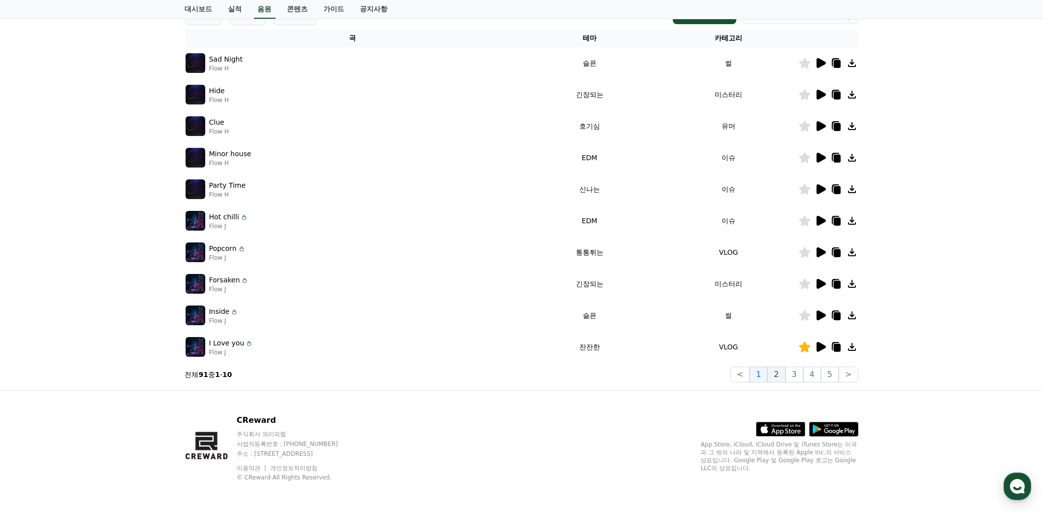
click at [780, 376] on button "2" at bounding box center [777, 374] width 18 height 16
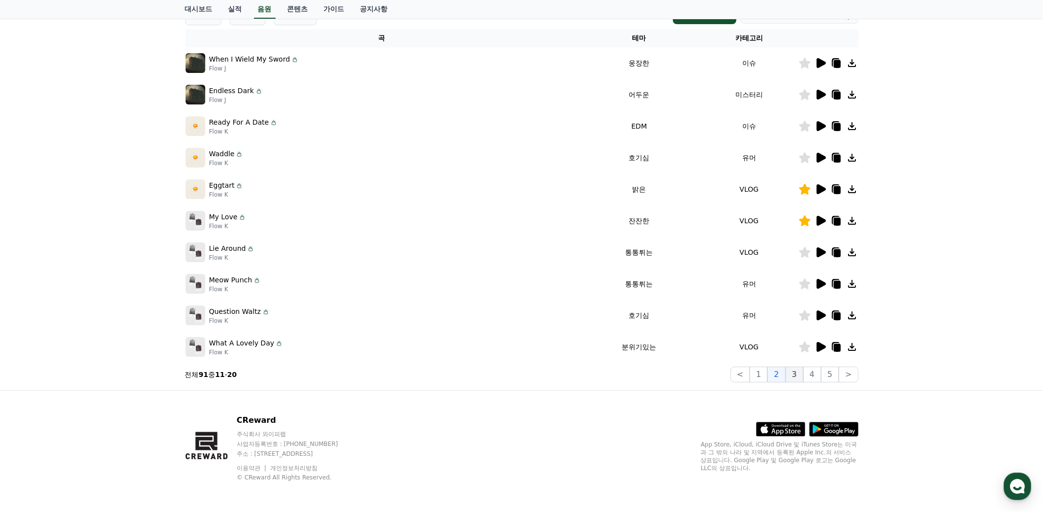
click at [799, 372] on button "3" at bounding box center [795, 374] width 18 height 16
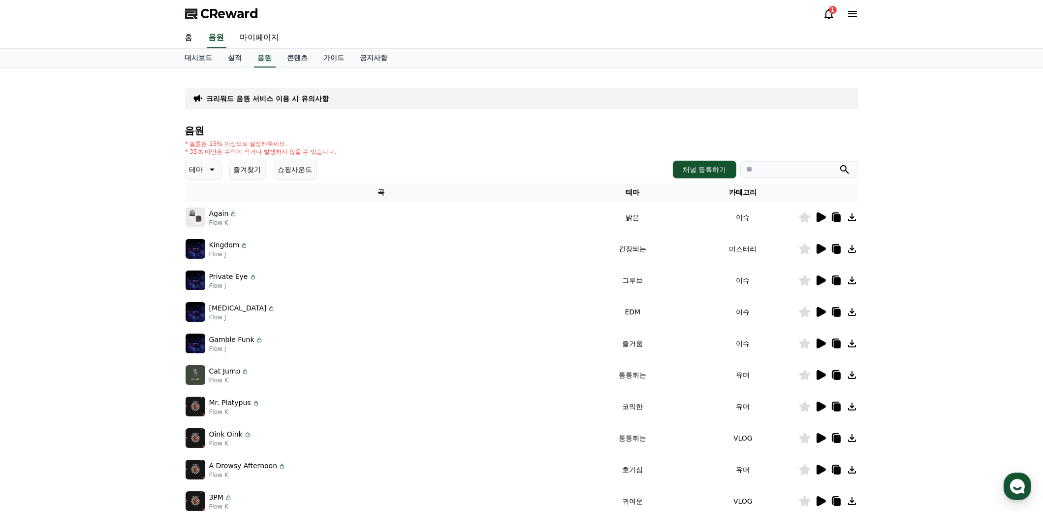
click at [252, 169] on button "즐겨찾기" at bounding box center [247, 170] width 36 height 20
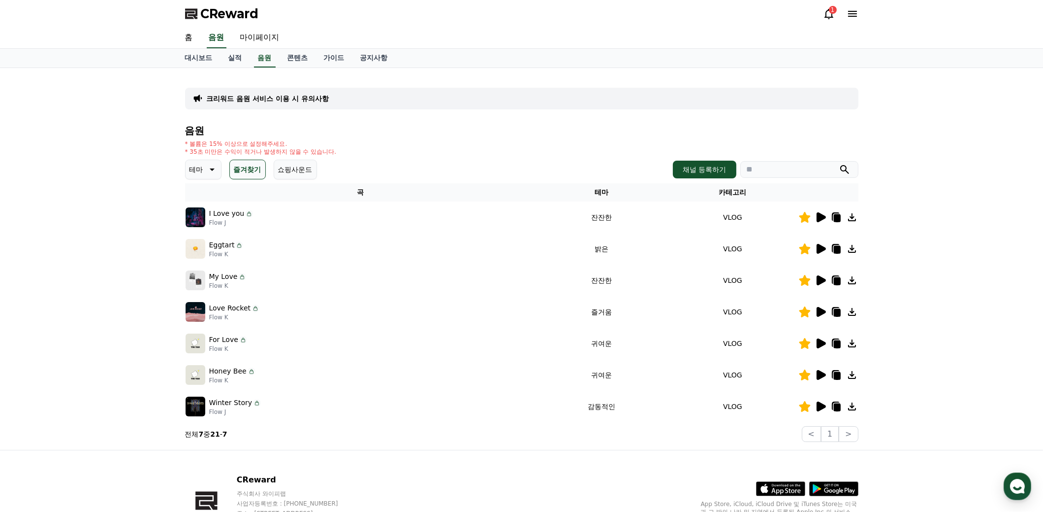
click at [949, 223] on div "크리워드 음원 서비스 이용 시 유의사항 음원 * 볼륨은 15% 이상으로 설정해주세요. * 35초 미만은 수익이 적거나 발생하지 않을 수 있습니…" at bounding box center [521, 259] width 1043 height 382
